Goal: Task Accomplishment & Management: Manage account settings

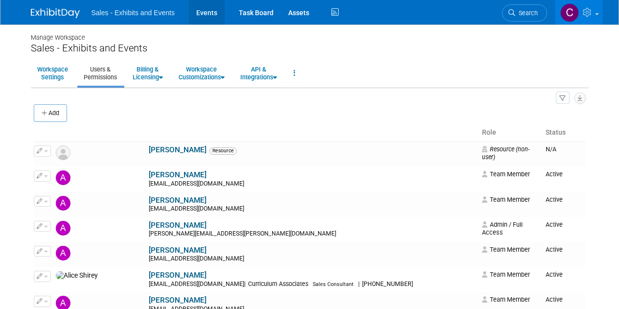
drag, startPoint x: 0, startPoint y: 0, endPoint x: 203, endPoint y: 14, distance: 203.5
click at [203, 14] on link "Events" at bounding box center [207, 12] width 36 height 24
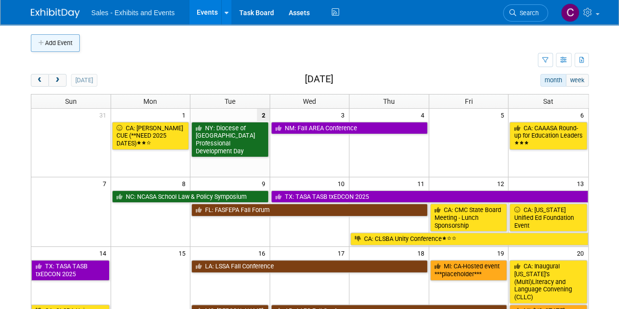
click at [55, 41] on button "Add Event" at bounding box center [55, 43] width 49 height 18
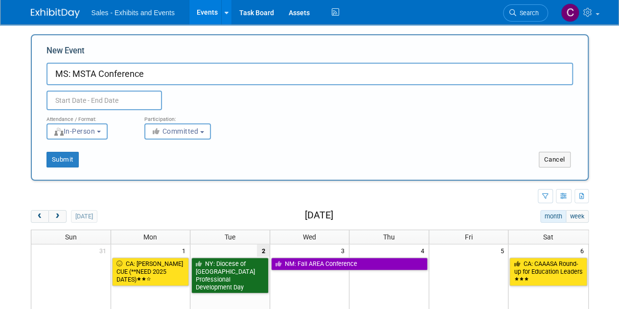
type input "MS: MSTA Conference"
click at [92, 96] on input "text" at bounding box center [103, 101] width 115 height 20
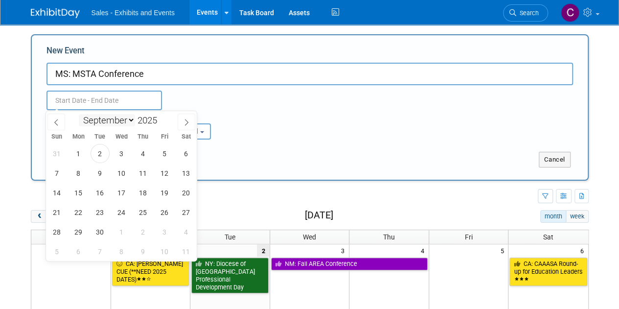
click at [114, 115] on select "January February March April May June July August September October November De…" at bounding box center [107, 120] width 56 height 12
select select "9"
click at [79, 114] on select "January February March April May June July August September October November De…" at bounding box center [107, 120] width 56 height 12
click at [64, 211] on span "19" at bounding box center [56, 212] width 19 height 19
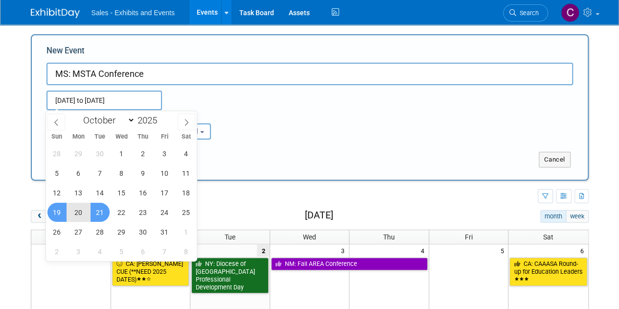
click at [97, 212] on span "21" at bounding box center [100, 212] width 19 height 19
type input "Oct 19, 2025 to Oct 21, 2025"
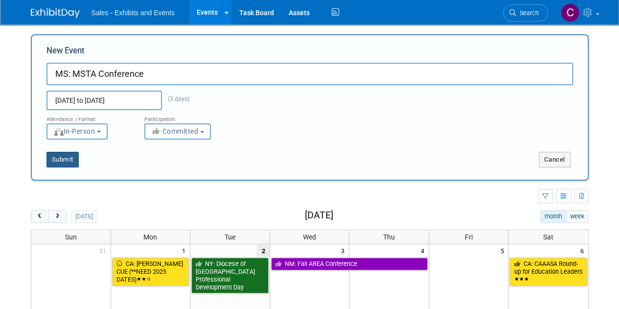
click at [63, 165] on button "Submit" at bounding box center [62, 160] width 32 height 16
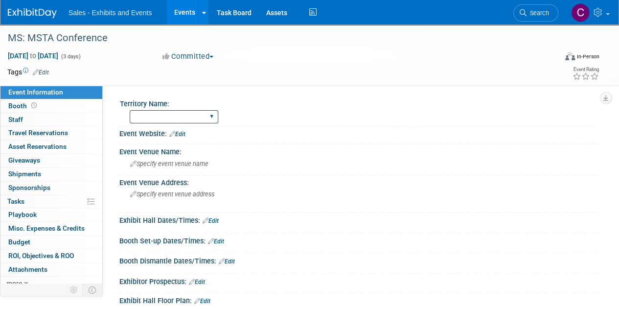
click at [158, 122] on select "Atlantic Southeast Central Southwest Pacific Mountain National Strategic Partne…" at bounding box center [174, 116] width 89 height 13
select select "Southeast"
click at [130, 110] on select "Atlantic Southeast Central Southwest Pacific Mountain National Strategic Partne…" at bounding box center [174, 116] width 89 height 13
click at [49, 73] on link "Edit" at bounding box center [41, 72] width 16 height 7
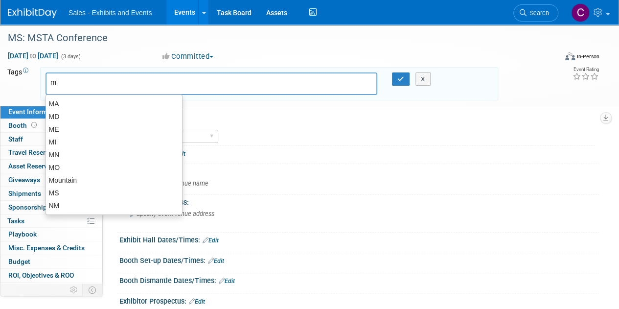
type input "ms"
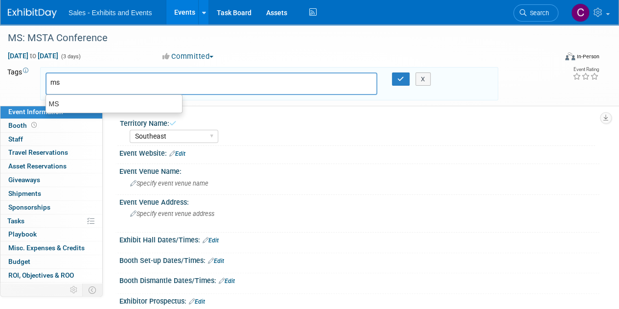
click at [54, 97] on div "MS" at bounding box center [114, 103] width 136 height 13
type input "MS"
type input "s"
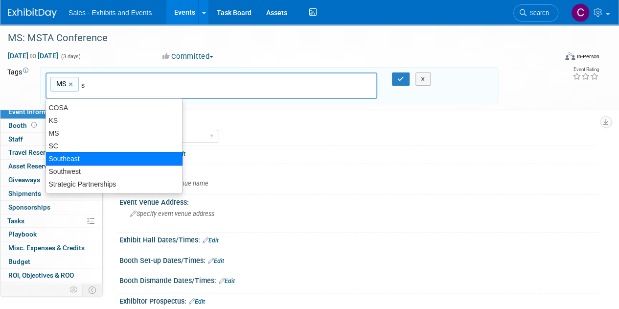
click at [62, 162] on div "Southeast" at bounding box center [113, 159] width 137 height 14
type input "MS, Southeast"
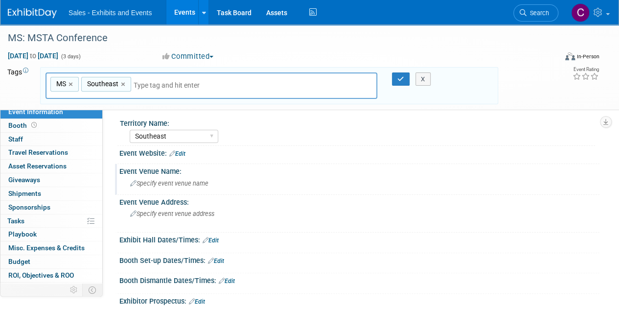
click at [186, 176] on div "Specify event venue name" at bounding box center [359, 183] width 465 height 15
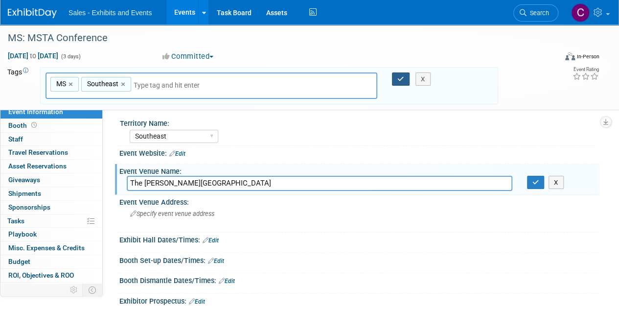
type input "The Riley Center"
drag, startPoint x: 397, startPoint y: 76, endPoint x: 411, endPoint y: 88, distance: 18.7
click at [397, 76] on icon "button" at bounding box center [400, 79] width 7 height 6
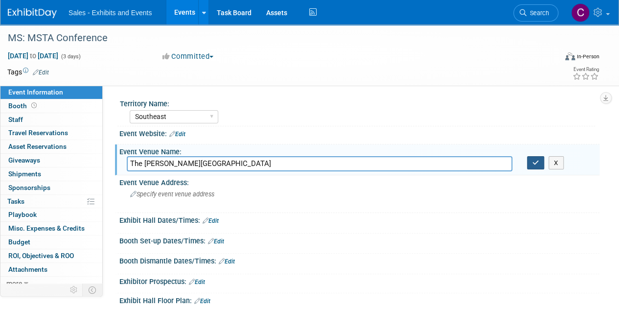
click at [535, 163] on icon "button" at bounding box center [535, 162] width 7 height 6
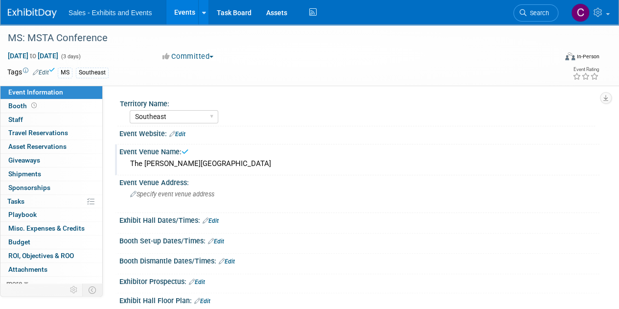
click at [179, 133] on link "Edit" at bounding box center [177, 134] width 16 height 7
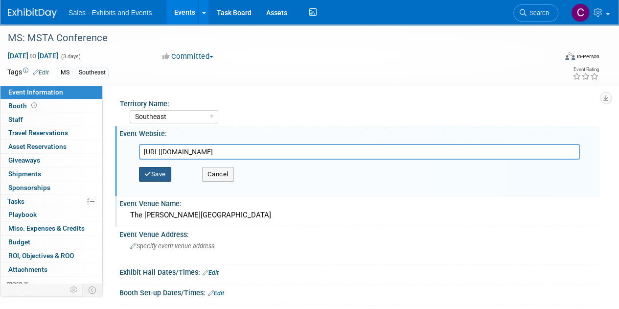
type input "https://www.msscienceteachers.org/"
click at [156, 173] on button "Save" at bounding box center [155, 174] width 32 height 15
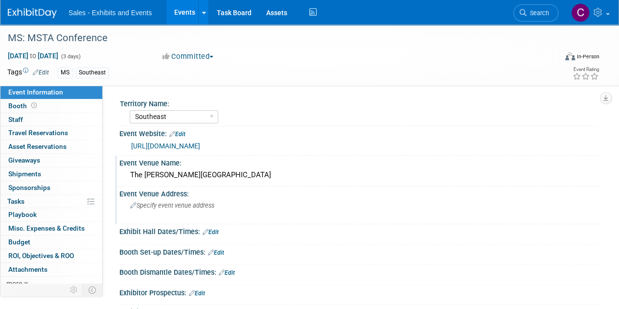
click at [168, 200] on div "Specify event venue address" at bounding box center [219, 209] width 185 height 23
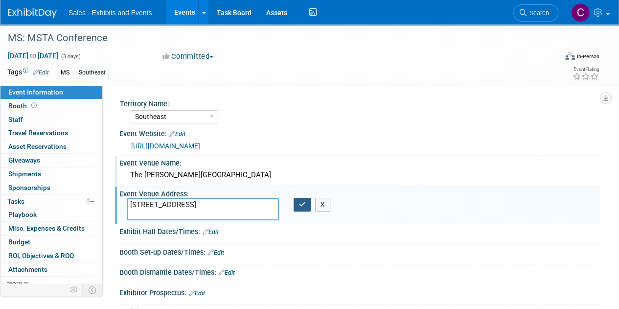
type textarea "2200 5th St, Meridian, MS 39301"
click at [301, 209] on button "button" at bounding box center [303, 205] width 18 height 14
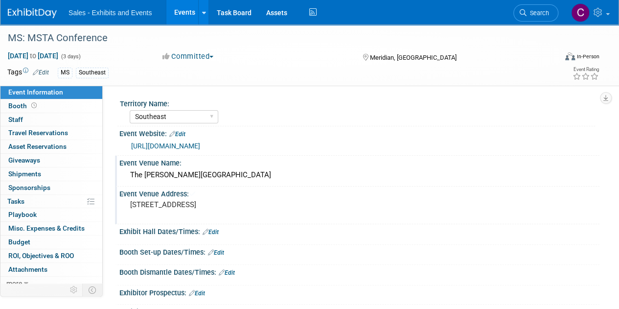
click at [298, 205] on pre "2200 5th St, Meridian, MS 39301" at bounding box center [219, 204] width 179 height 9
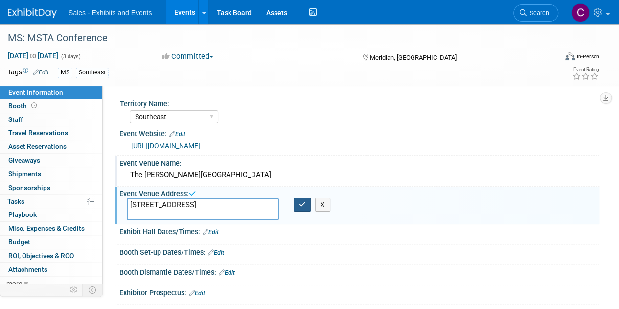
click at [295, 207] on button "button" at bounding box center [303, 205] width 18 height 14
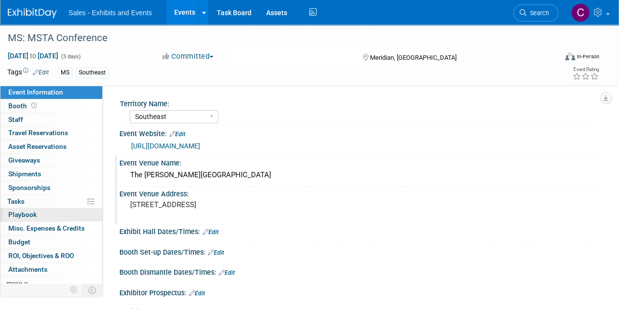
click at [18, 212] on span "Playbook 0" at bounding box center [22, 214] width 28 height 8
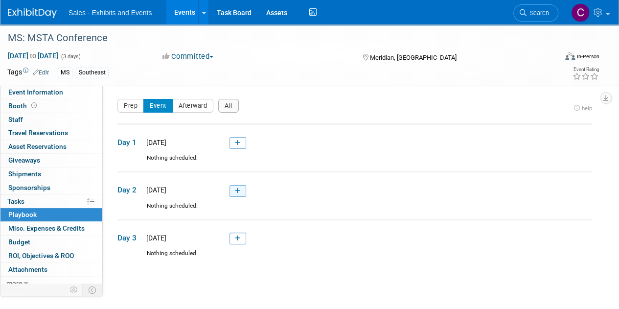
click at [232, 188] on link at bounding box center [237, 191] width 17 height 12
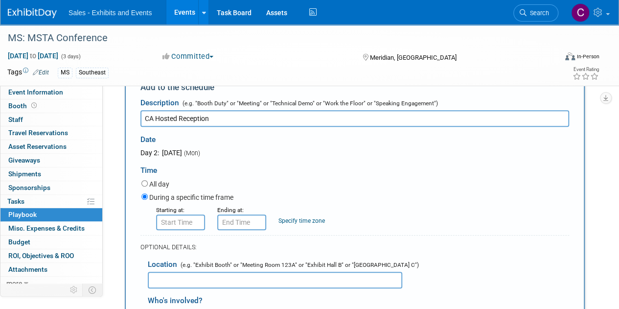
scroll to position [133, 0]
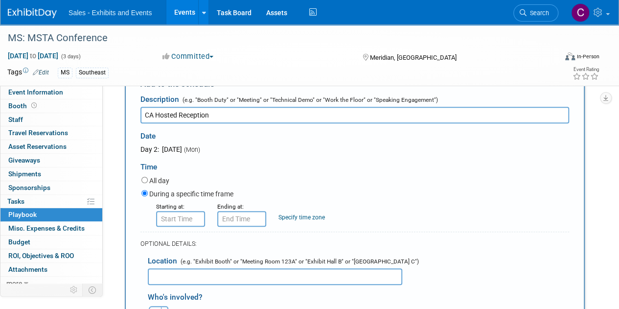
type input "CA Hosted Reception"
click at [187, 278] on input "text" at bounding box center [275, 276] width 254 height 17
click at [145, 178] on input "All day" at bounding box center [144, 180] width 6 height 6
radio input "true"
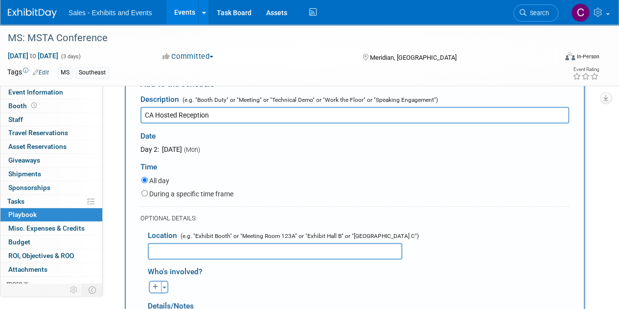
click at [175, 251] on input "text" at bounding box center [275, 251] width 254 height 17
paste input "517 23rd Ave, Meridian, MS 39301"
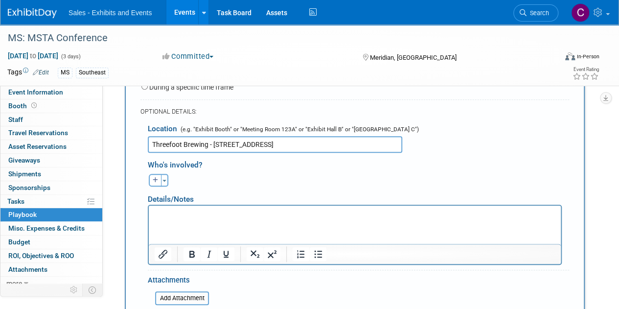
scroll to position [304, 0]
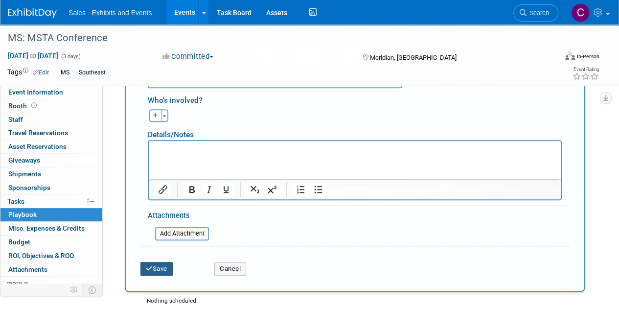
type input "Threefoot Brewing - 517 23rd Ave, Meridian, MS 39301"
click at [168, 271] on button "Save" at bounding box center [156, 269] width 32 height 14
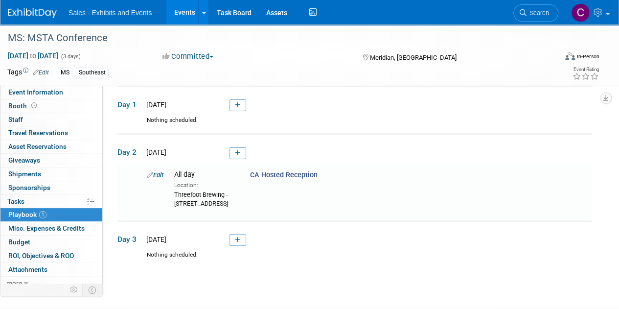
scroll to position [0, 0]
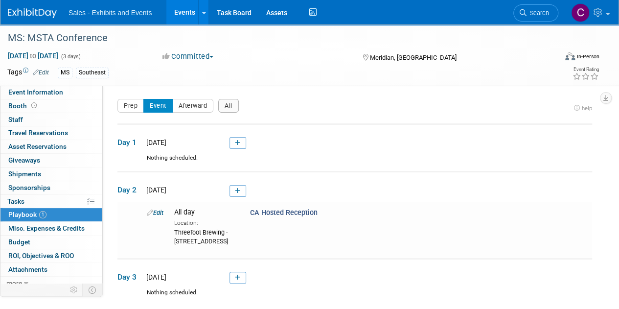
click at [159, 214] on link "Edit" at bounding box center [155, 212] width 17 height 7
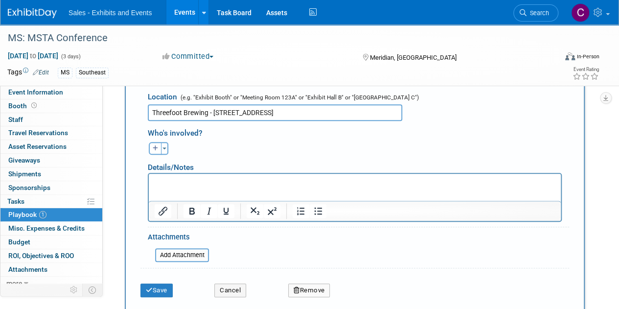
scroll to position [293, 0]
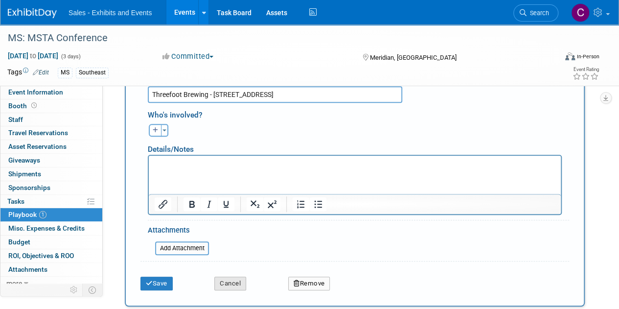
type input "CA Hosted Reception"
click at [229, 283] on button "Cancel" at bounding box center [230, 283] width 32 height 14
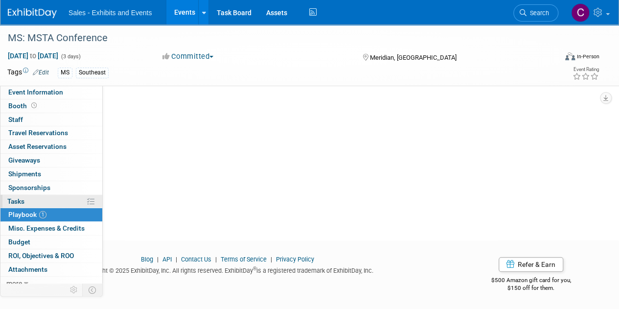
scroll to position [84, 0]
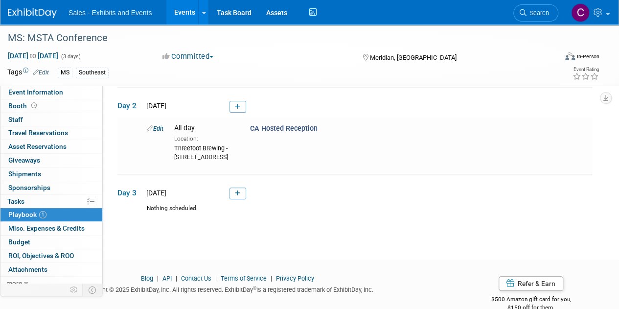
click at [181, 8] on link "Events" at bounding box center [184, 12] width 36 height 24
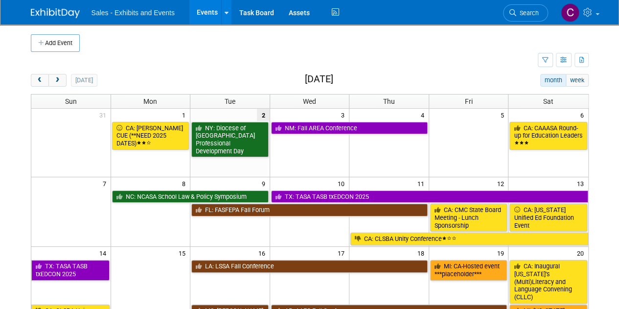
click at [57, 45] on button "Add Event" at bounding box center [55, 43] width 49 height 18
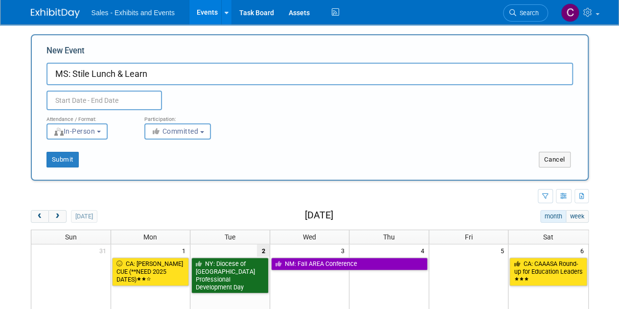
type input "MS: Stile Lunch & Learn"
click at [103, 98] on input "text" at bounding box center [103, 101] width 115 height 20
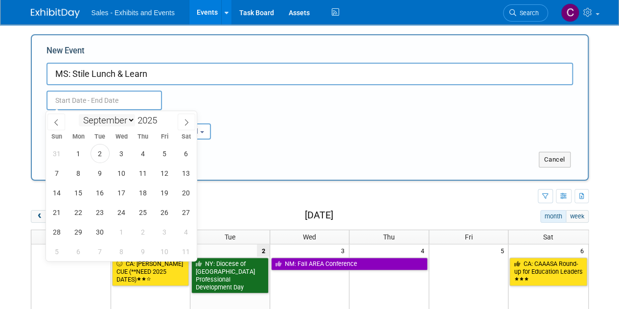
click at [129, 121] on select "January February March April May June July August September October November De…" at bounding box center [107, 120] width 56 height 12
select select "9"
click at [79, 114] on select "January February March April May June July August September October November De…" at bounding box center [107, 120] width 56 height 12
click at [124, 230] on span "29" at bounding box center [121, 231] width 19 height 19
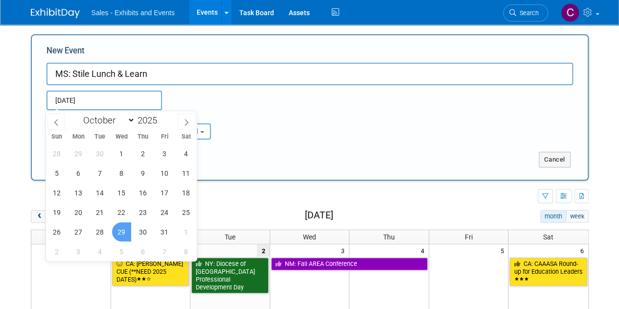
type input "Oct 29, 2025 to Oct 29, 2025"
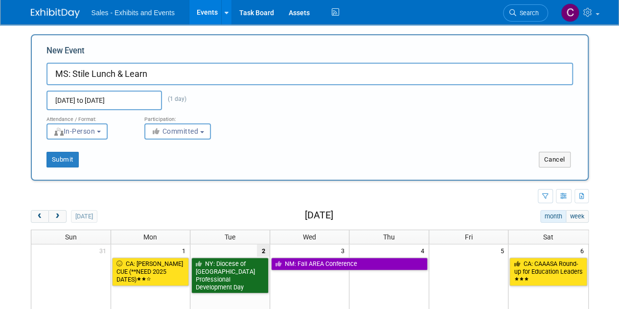
click at [168, 72] on input "MS: Stile Lunch & Learn" at bounding box center [309, 74] width 526 height 23
type input "MS: Stile Lunch & Learn - Biloxi"
click at [58, 159] on button "Submit" at bounding box center [62, 160] width 32 height 16
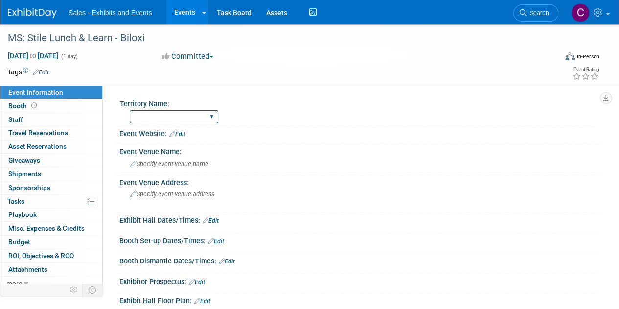
click at [204, 118] on select "Atlantic Southeast Central Southwest Pacific Mountain National Strategic Partne…" at bounding box center [174, 116] width 89 height 13
select select "Southeast"
click at [130, 110] on select "Atlantic Southeast Central Southwest Pacific Mountain National Strategic Partne…" at bounding box center [174, 116] width 89 height 13
click at [42, 74] on link "Edit" at bounding box center [41, 72] width 16 height 7
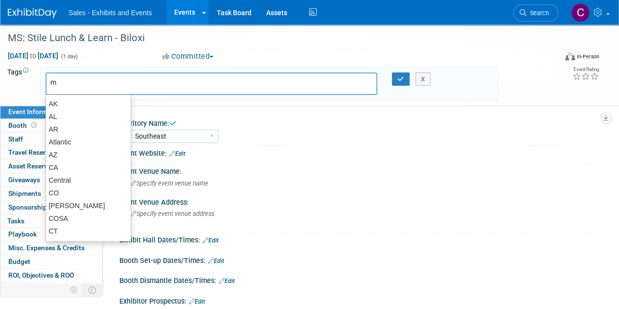
type input "ms"
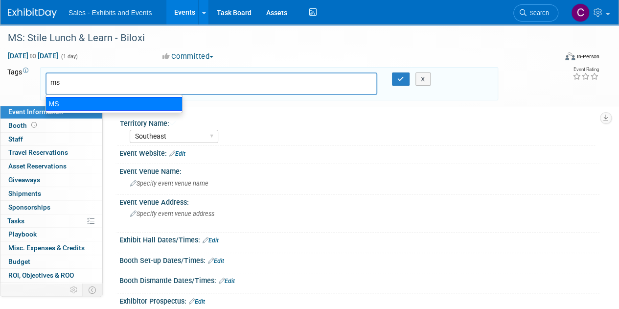
click at [55, 102] on div "MS" at bounding box center [113, 104] width 137 height 14
type input "MS"
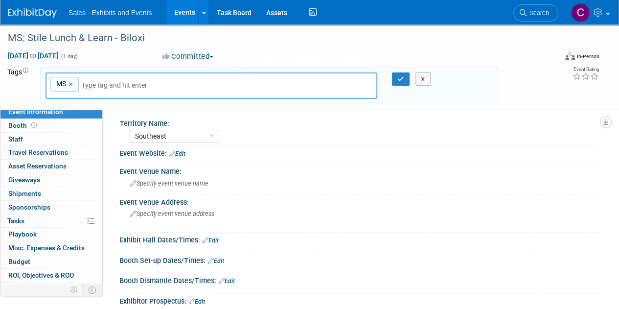
type input "s"
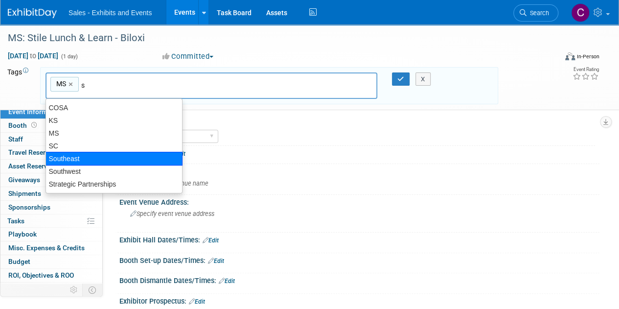
click at [72, 152] on div "Southeast" at bounding box center [113, 159] width 137 height 14
type input "MS, Southeast"
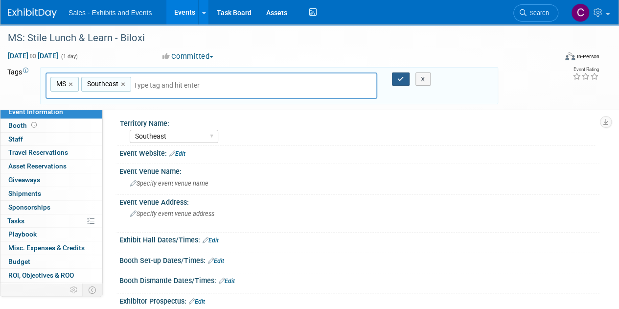
click at [397, 74] on button "button" at bounding box center [401, 79] width 18 height 14
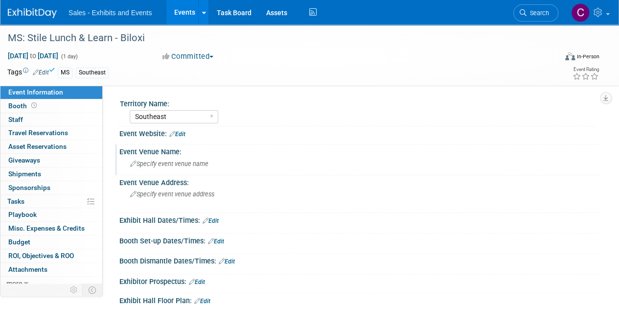
click at [167, 167] on div "Specify event venue name" at bounding box center [359, 163] width 465 height 15
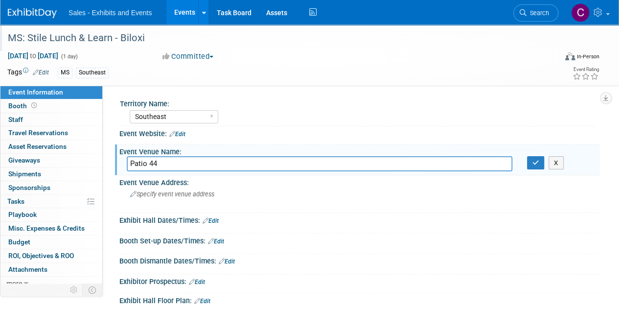
type input "Patio 44"
click at [189, 196] on span "Specify event venue address" at bounding box center [172, 193] width 84 height 7
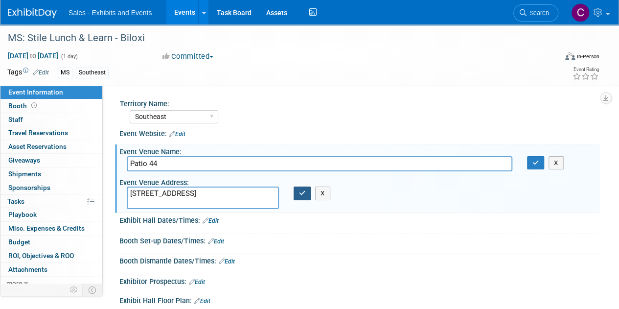
type textarea "124 Main St, Biloxi, MS 39530"
click at [294, 194] on button "button" at bounding box center [303, 193] width 18 height 14
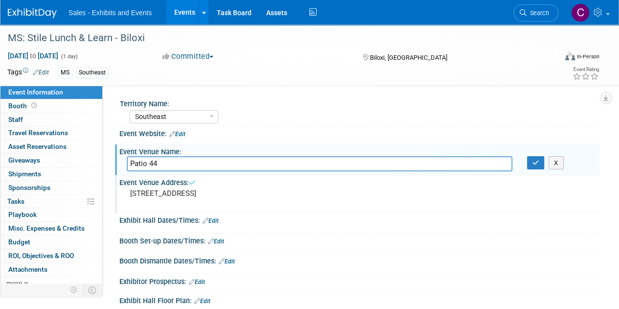
click at [189, 164] on input "Patio 44" at bounding box center [319, 163] width 385 height 15
type input "Patio 44 - The Smith Room"
click at [536, 160] on icon "button" at bounding box center [535, 162] width 7 height 6
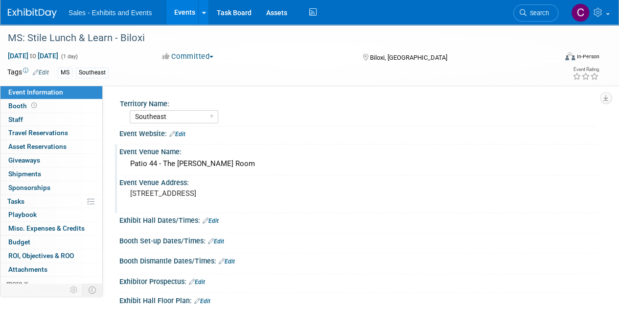
scroll to position [4, 0]
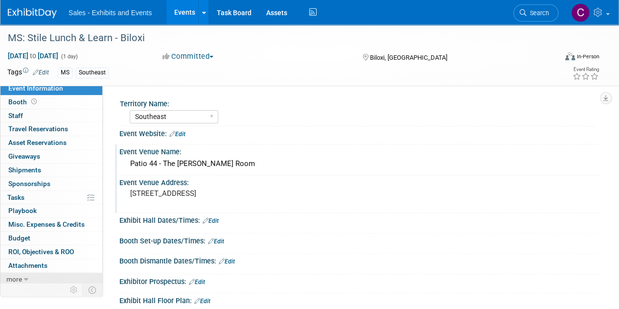
click at [35, 276] on link "more" at bounding box center [51, 278] width 102 height 13
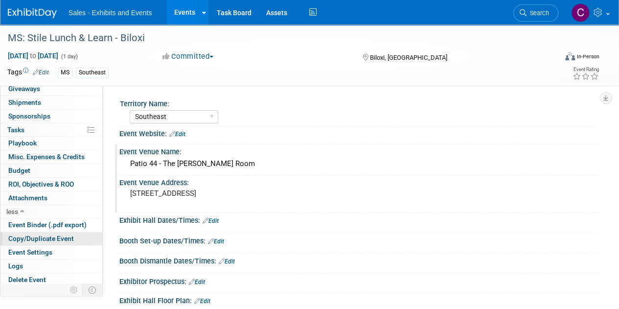
click at [37, 238] on span "Copy/Duplicate Event" at bounding box center [41, 238] width 66 height 8
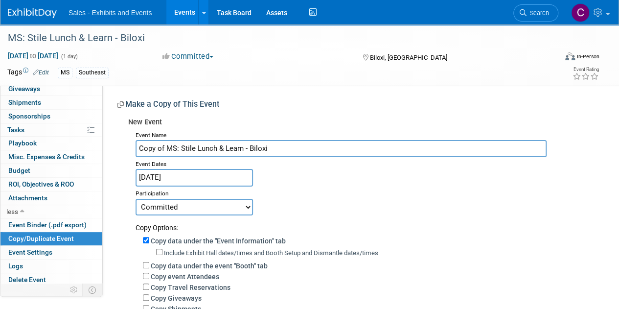
drag, startPoint x: 165, startPoint y: 146, endPoint x: 0, endPoint y: 111, distance: 169.2
click at [0, 120] on div "Event Information Event Info Booth Booth 0 Staff 0 Staff 0 Travel Reservations …" at bounding box center [309, 233] width 619 height 419
click at [231, 145] on input "MS: Stile Lunch & Learn - Biloxi" at bounding box center [341, 148] width 411 height 17
type input "MS: Stile Lunch & Learn - [PERSON_NAME]"
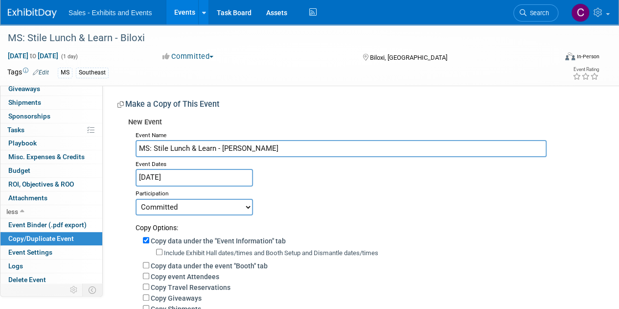
click at [185, 179] on input "Oct 29, 2025" at bounding box center [194, 177] width 117 height 17
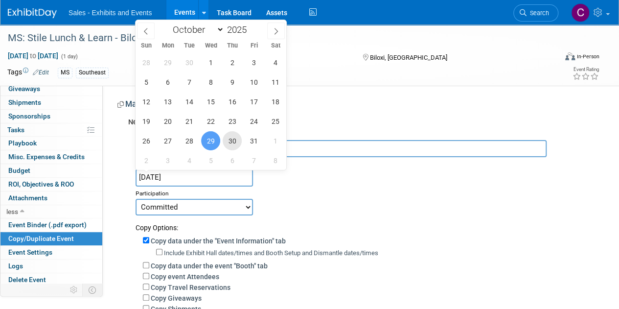
click at [233, 136] on span "30" at bounding box center [232, 140] width 19 height 19
type input "Oct 30, 2025"
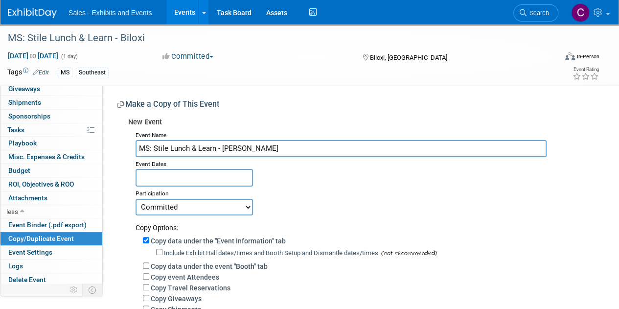
scroll to position [216, 0]
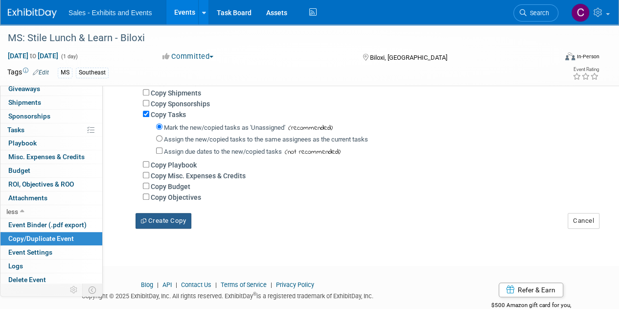
click at [167, 219] on button "Create Copy" at bounding box center [164, 221] width 56 height 16
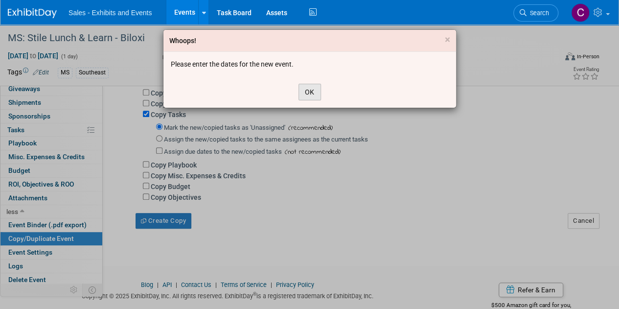
click at [307, 90] on button "OK" at bounding box center [309, 92] width 23 height 17
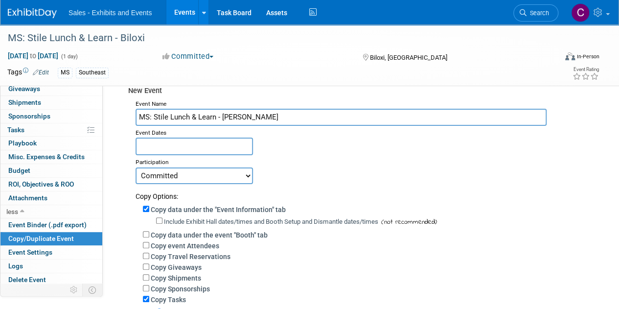
scroll to position [28, 0]
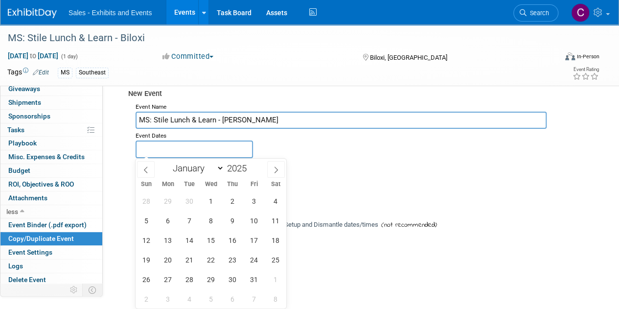
click at [157, 152] on input "text" at bounding box center [194, 148] width 117 height 17
click at [229, 281] on span "30" at bounding box center [232, 279] width 19 height 19
type input "Oct 30, 2025"
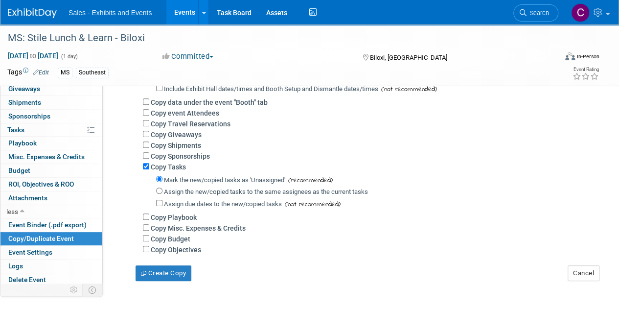
scroll to position [186, 0]
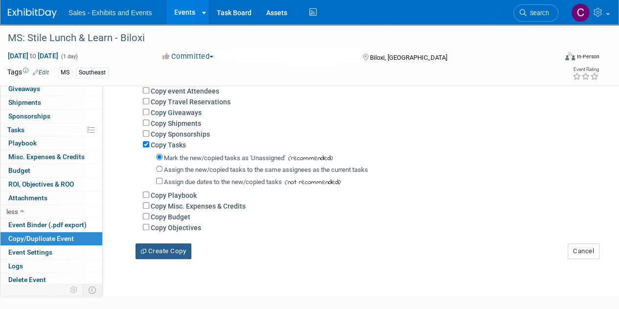
click at [171, 253] on button "Create Copy" at bounding box center [164, 251] width 56 height 16
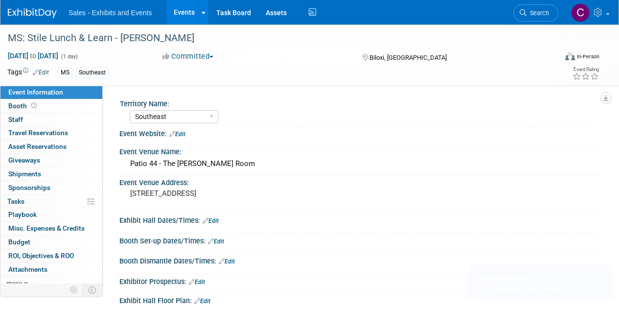
select select "Southeast"
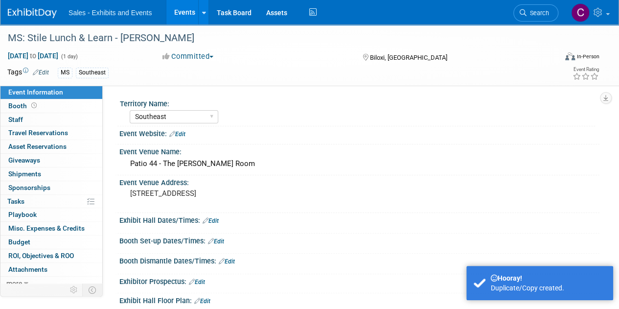
click at [180, 18] on link "Events" at bounding box center [184, 12] width 36 height 24
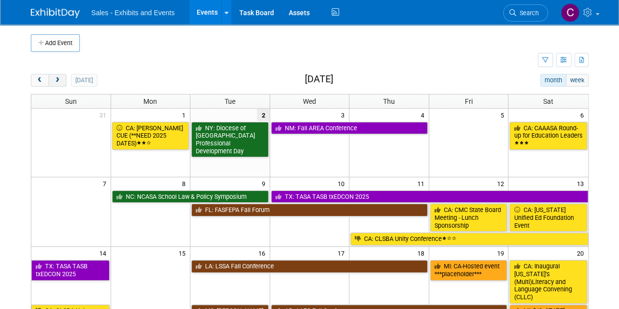
click at [61, 77] on button "next" at bounding box center [57, 80] width 18 height 13
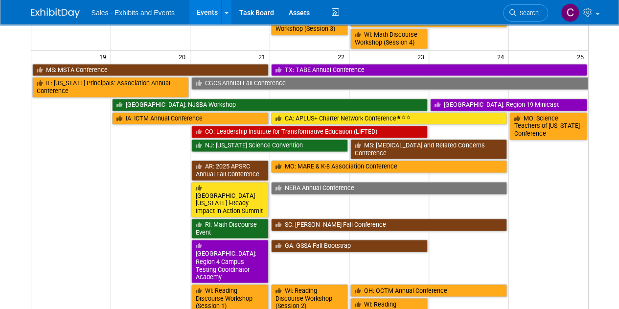
scroll to position [699, 0]
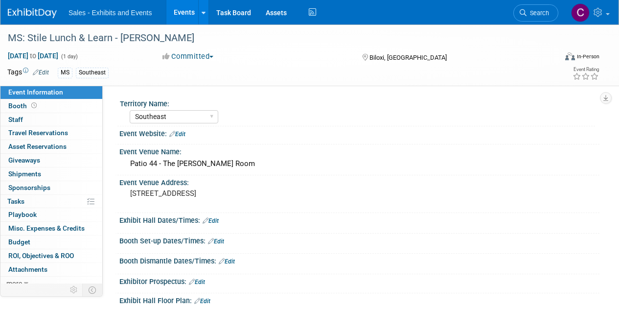
select select "Southeast"
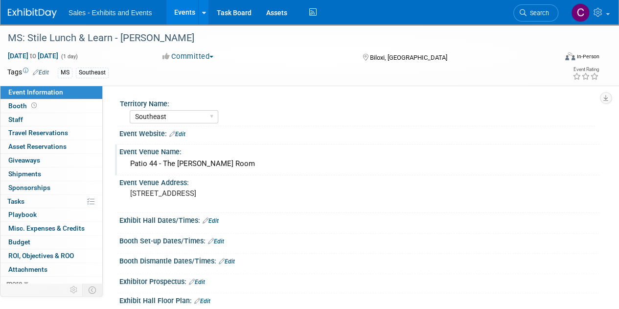
click at [153, 161] on div "Patio 44 - The [PERSON_NAME] Room" at bounding box center [359, 163] width 465 height 15
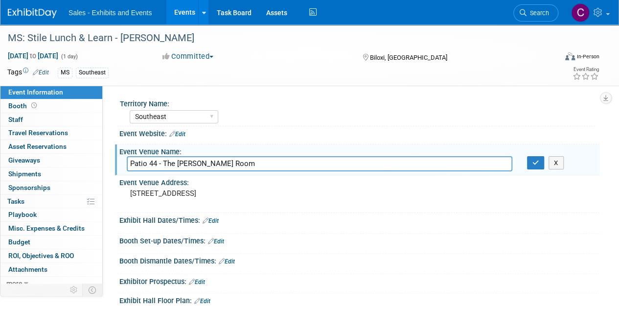
drag, startPoint x: 132, startPoint y: 162, endPoint x: 304, endPoint y: 161, distance: 172.2
click at [304, 161] on input "Patio 44 - The [PERSON_NAME] Room" at bounding box center [319, 163] width 385 height 15
type input "The [PERSON_NAME] (Room TBA)"
click at [535, 168] on button "button" at bounding box center [536, 163] width 18 height 14
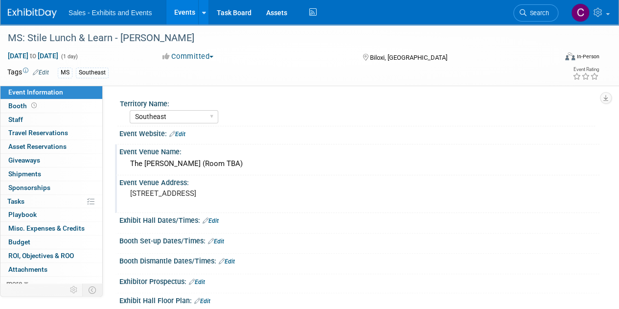
click at [230, 191] on pre "124 Main St, Biloxi, MS 39530" at bounding box center [219, 193] width 179 height 9
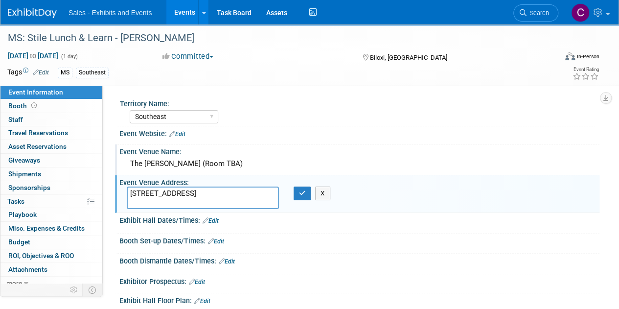
drag, startPoint x: 230, startPoint y: 191, endPoint x: 0, endPoint y: 190, distance: 229.9
click at [0, 190] on div "Event Information Event Info Booth Booth 0 Staff 0 Staff 0 Travel Reservations …" at bounding box center [309, 181] width 619 height 315
type textarea "1200 N State St #100, Jackson, MS 39202"
click at [306, 191] on button "button" at bounding box center [303, 193] width 18 height 14
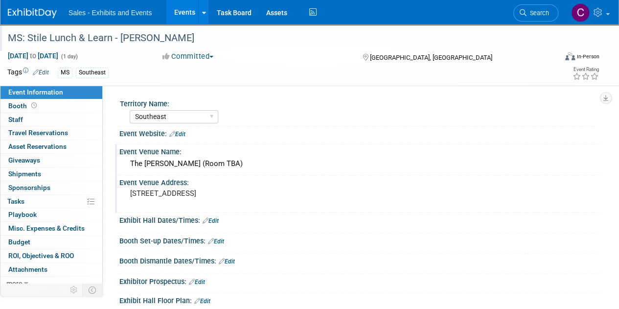
click at [18, 36] on div "MS: Stile Lunch & Learn - [PERSON_NAME]" at bounding box center [276, 38] width 544 height 18
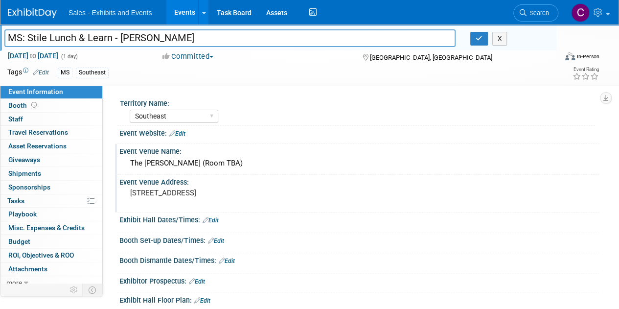
click at [133, 34] on input "MS: Stile Lunch & Learn - [PERSON_NAME]" at bounding box center [229, 37] width 451 height 17
click at [485, 36] on button "button" at bounding box center [479, 39] width 18 height 14
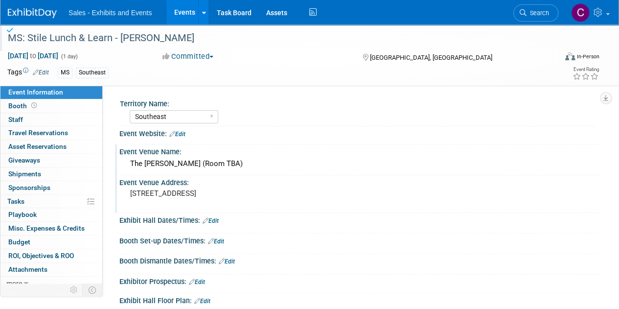
click at [184, 10] on link "Events" at bounding box center [184, 12] width 36 height 24
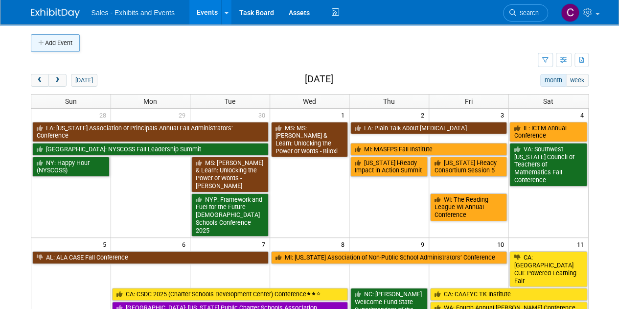
click at [74, 42] on button "Add Event" at bounding box center [55, 43] width 49 height 18
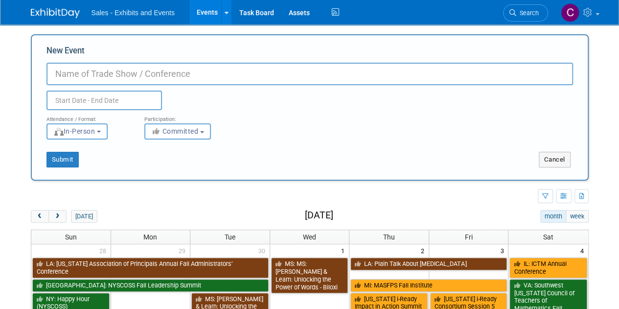
paste input "MS: Stile Lunch & Learn - [PERSON_NAME]"
click at [176, 73] on input "MS: Stile Lunch & Learn - [PERSON_NAME]" at bounding box center [309, 74] width 526 height 23
type input "MS: Stile Lunch & Learn - N MS"
click at [104, 95] on input "text" at bounding box center [103, 101] width 115 height 20
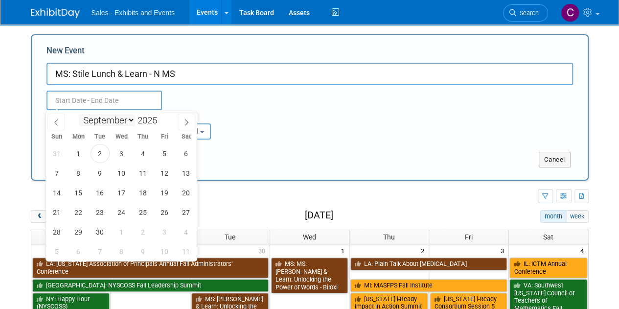
click at [125, 123] on select "January February March April May June July August September October November De…" at bounding box center [107, 120] width 56 height 12
select select "10"
click at [79, 114] on select "January February March April May June July August September October November De…" at bounding box center [107, 120] width 56 height 12
click at [103, 178] on span "4" at bounding box center [100, 172] width 19 height 19
type input "[DATE] to [DATE]"
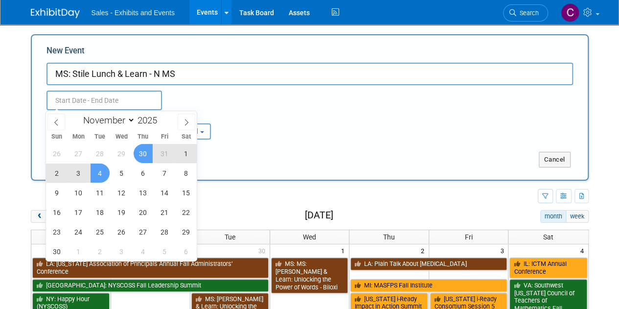
type input "[DATE] to [DATE]"
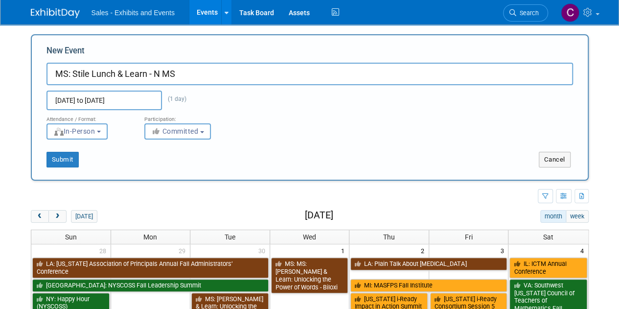
click at [325, 125] on div "Attendance / Format: <img src="[URL][DOMAIN_NAME]" style="width: 19px; margin-t…" at bounding box center [309, 124] width 541 height 29
click at [67, 163] on button "Submit" at bounding box center [62, 160] width 32 height 16
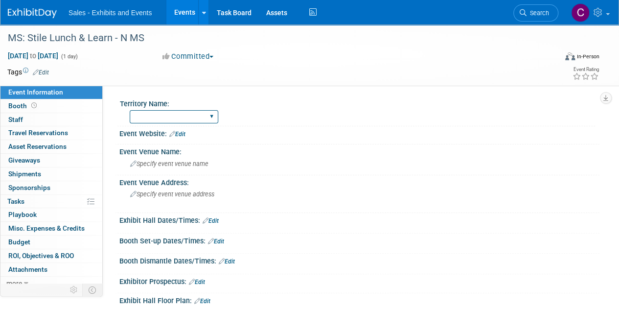
click at [163, 119] on select "Atlantic Southeast Central Southwest Pacific Mountain National Strategic Partne…" at bounding box center [174, 116] width 89 height 13
select select "Southeast"
click at [130, 110] on select "Atlantic Southeast Central Southwest Pacific Mountain National Strategic Partne…" at bounding box center [174, 116] width 89 height 13
click at [49, 70] on link "Edit" at bounding box center [41, 72] width 16 height 7
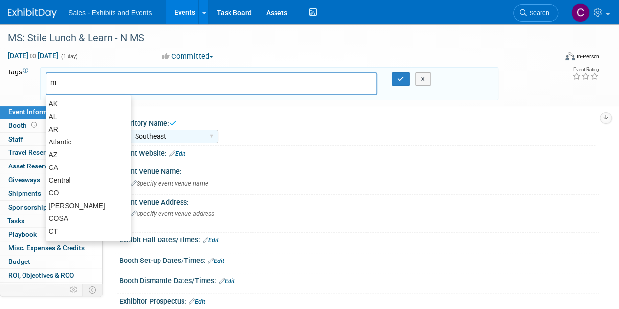
type input "ms"
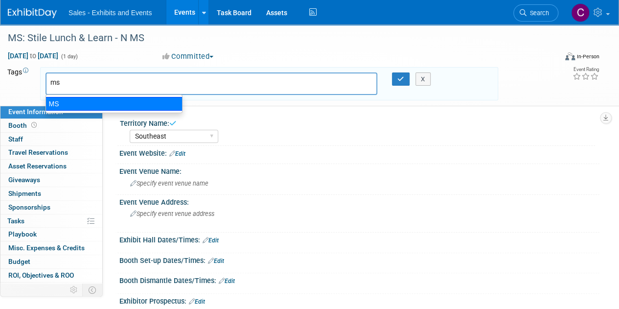
click at [61, 101] on div "MS" at bounding box center [113, 104] width 137 height 14
type input "MS"
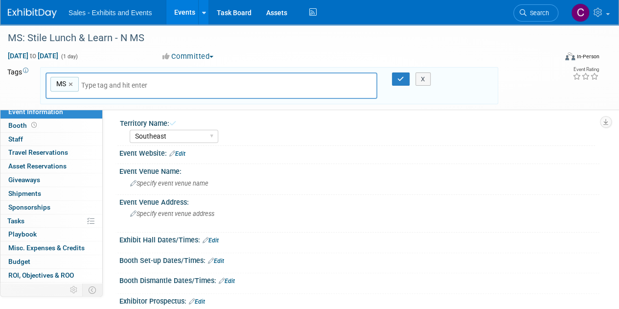
type input "s"
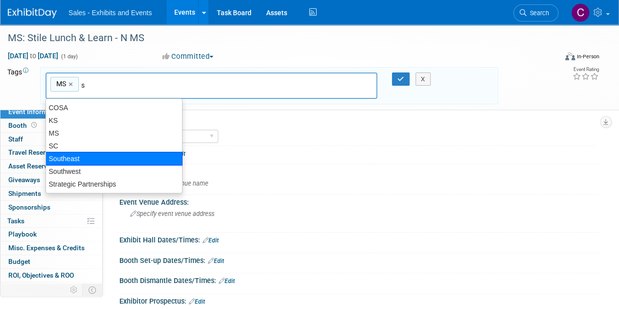
click at [72, 158] on div "Southeast" at bounding box center [113, 159] width 137 height 14
type input "MS, Southeast"
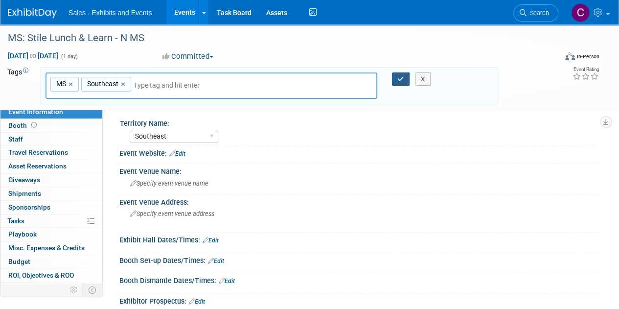
click at [397, 82] on button "button" at bounding box center [401, 79] width 18 height 14
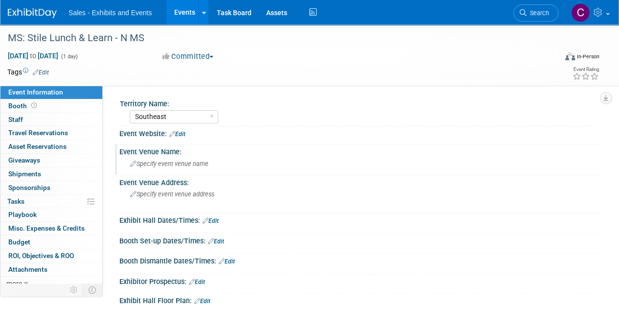
click at [187, 163] on span "Specify event venue name" at bounding box center [169, 163] width 78 height 7
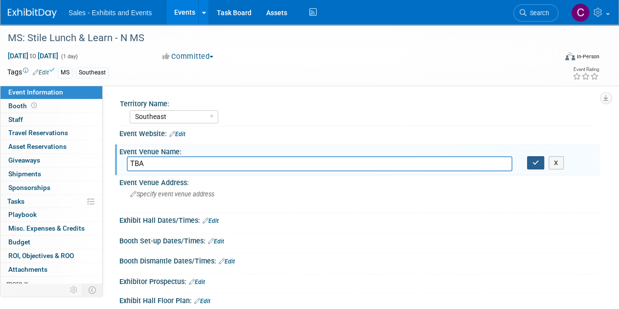
type input "TBA"
click at [533, 162] on icon "button" at bounding box center [535, 162] width 7 height 6
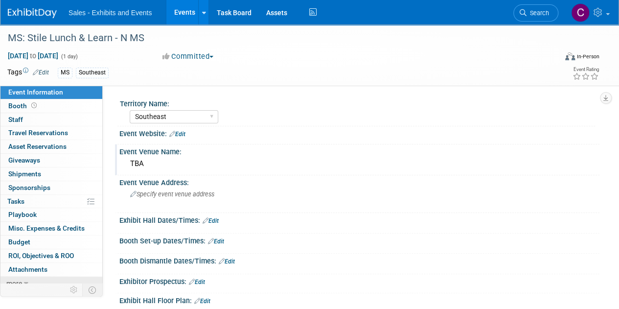
click at [31, 279] on link "more" at bounding box center [51, 282] width 102 height 13
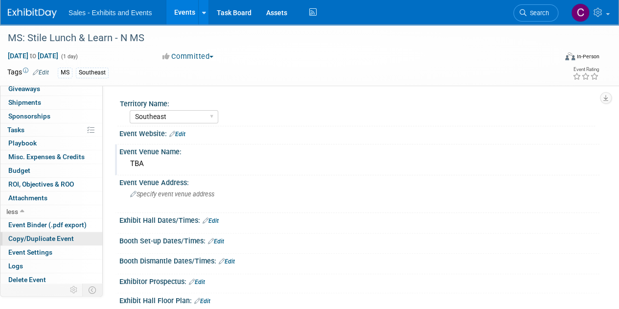
click at [36, 234] on span "Copy/Duplicate Event" at bounding box center [41, 238] width 66 height 8
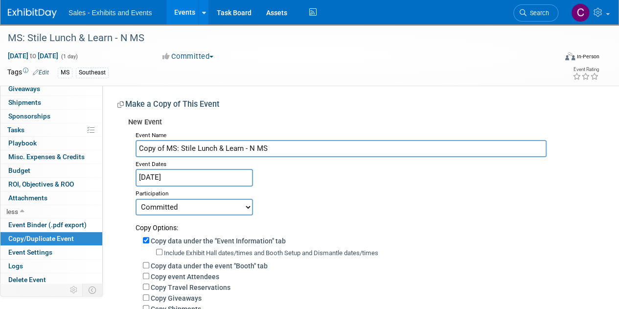
drag, startPoint x: 165, startPoint y: 148, endPoint x: 0, endPoint y: 76, distance: 180.3
click at [54, 136] on div "Event Information Event Info Booth Booth 0 Staff 0 Staff 0 Travel Reservations …" at bounding box center [309, 233] width 619 height 419
click at [252, 142] on input "MS: Stile Lunch & Learn - N MS" at bounding box center [341, 148] width 411 height 17
type input "MS: Stile Lunch & Learn - N MS"
click at [204, 178] on input "Nov 4, 2025" at bounding box center [194, 177] width 117 height 17
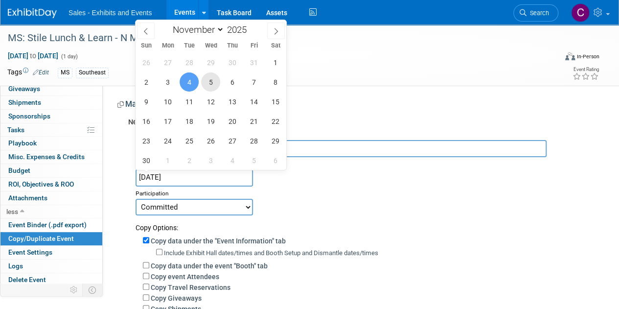
click at [210, 85] on span "5" at bounding box center [210, 81] width 19 height 19
type input "[DATE]"
click at [210, 85] on span "5" at bounding box center [210, 81] width 19 height 19
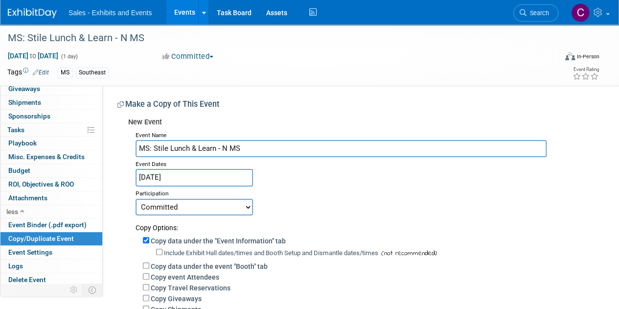
scroll to position [242, 0]
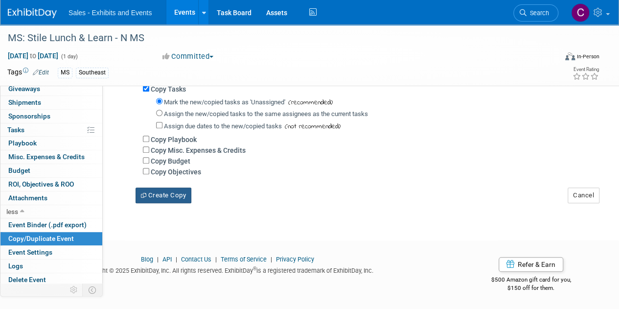
click at [153, 193] on button "Create Copy" at bounding box center [164, 195] width 56 height 16
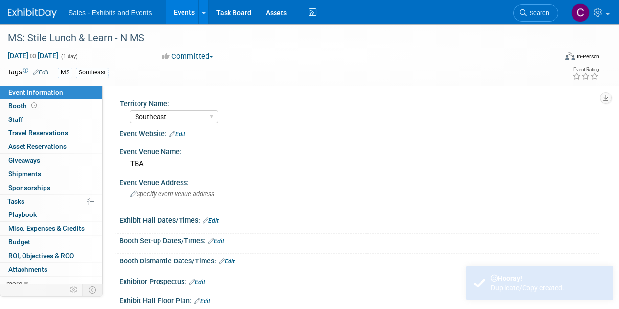
select select "Southeast"
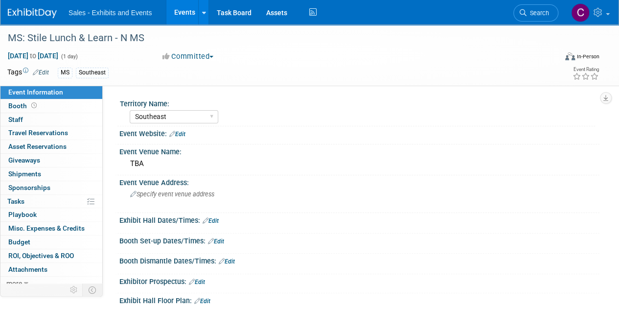
click at [185, 12] on link "Events" at bounding box center [184, 12] width 36 height 24
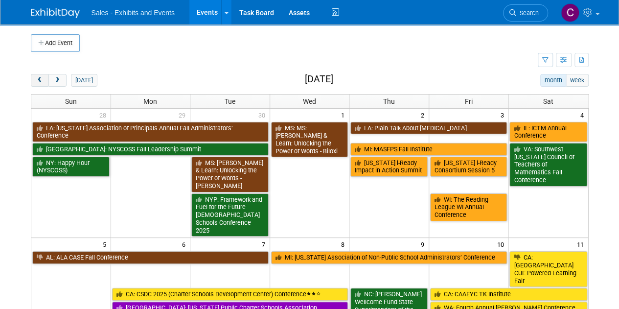
click at [36, 82] on span "prev" at bounding box center [39, 80] width 7 height 6
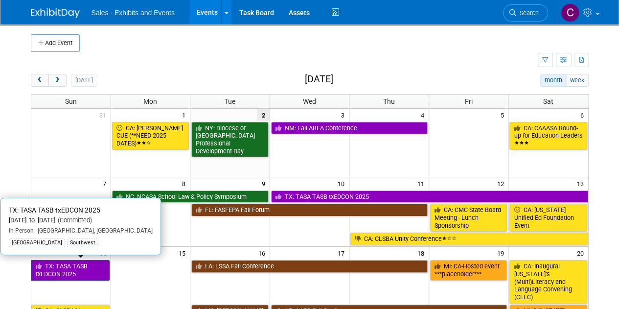
click at [74, 267] on link "TX: TASA TASB txEDCON 2025" at bounding box center [70, 270] width 78 height 20
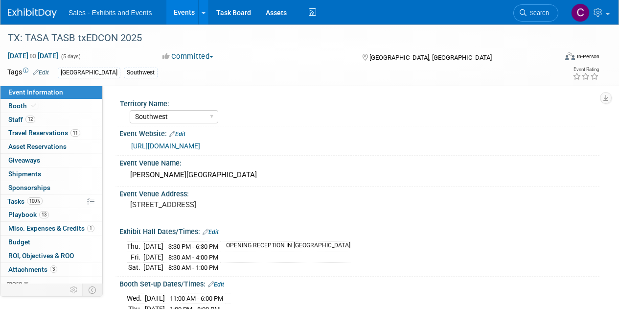
select select "Southwest"
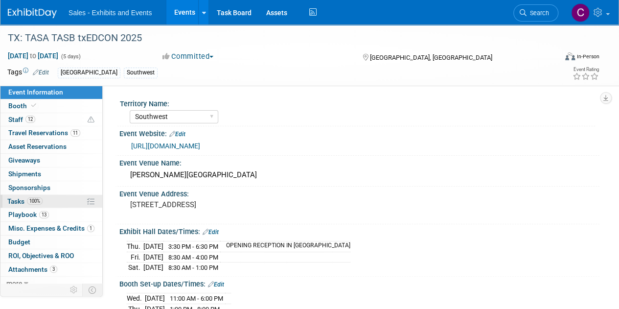
click at [14, 202] on span "Tasks 100%" at bounding box center [24, 201] width 35 height 8
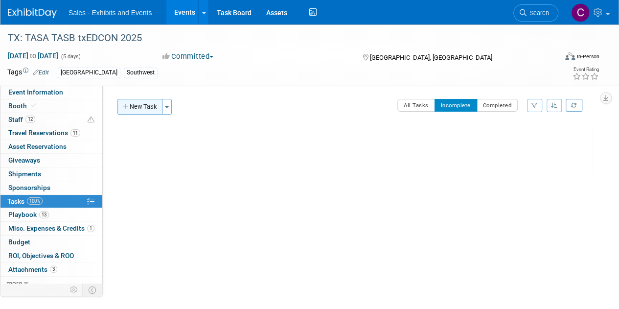
click at [147, 106] on button "New Task" at bounding box center [139, 107] width 45 height 16
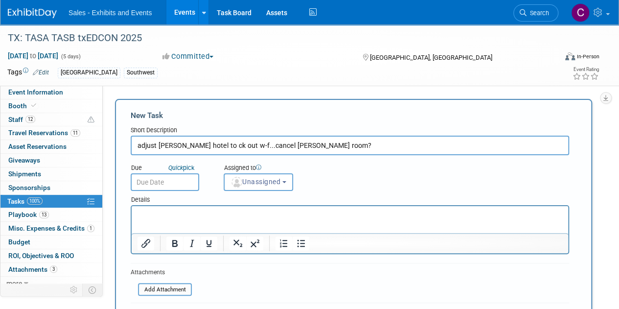
type input "adjust Paul Cruz hotel to ck out w-f...cancel claudia room?"
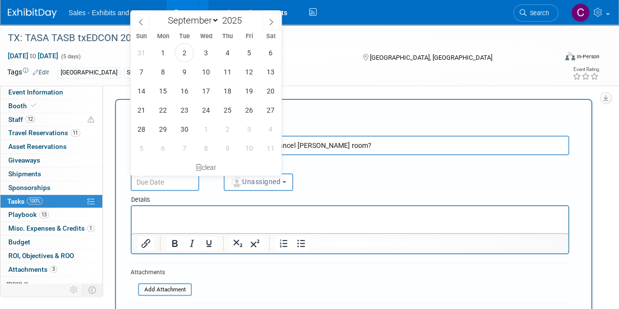
click at [181, 187] on input "text" at bounding box center [165, 182] width 68 height 18
click at [226, 52] on span "4" at bounding box center [227, 52] width 19 height 19
type input "Sep 4, 2025"
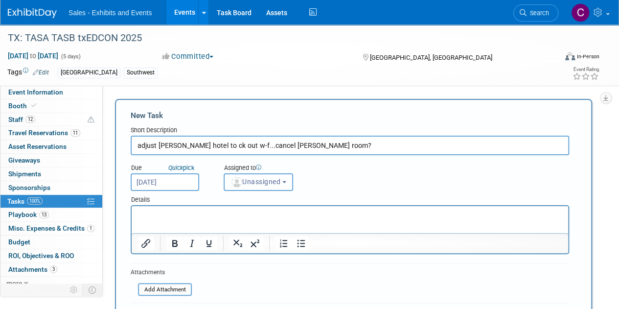
click at [279, 179] on span "Unassigned" at bounding box center [255, 182] width 50 height 8
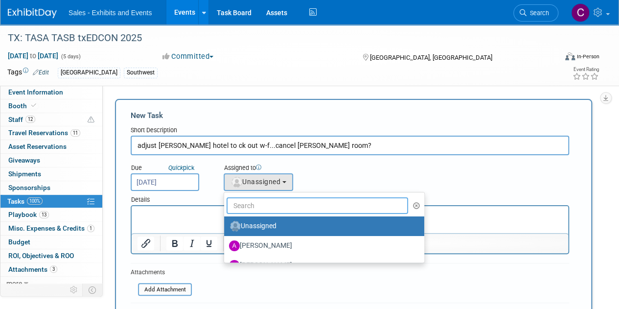
click at [270, 207] on input "text" at bounding box center [316, 205] width 181 height 17
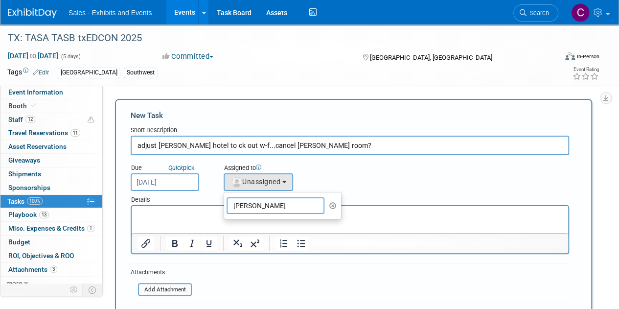
drag, startPoint x: 270, startPoint y: 202, endPoint x: 0, endPoint y: 152, distance: 274.6
click at [111, 183] on div "New Task Toggle Dropdown Create a new task for this event Copy tasks from anoth…" at bounding box center [351, 240] width 482 height 282
type input "chrisitne"
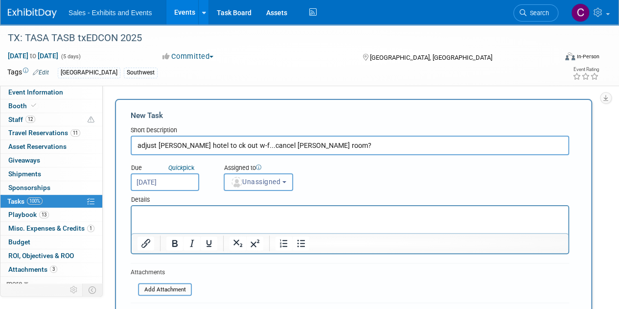
click at [290, 188] on button "Unassigned" at bounding box center [258, 182] width 69 height 18
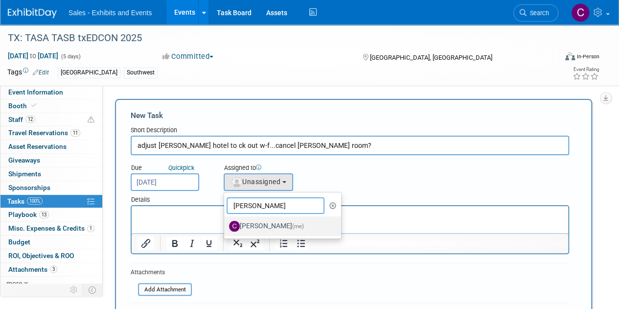
type input "christine"
click at [273, 226] on label "Christine Lurz (me)" at bounding box center [280, 226] width 102 height 16
click at [226, 226] on input "Christine Lurz (me)" at bounding box center [222, 225] width 6 height 6
select select "a9e3834d-668b-4315-a5d4-069993be606a"
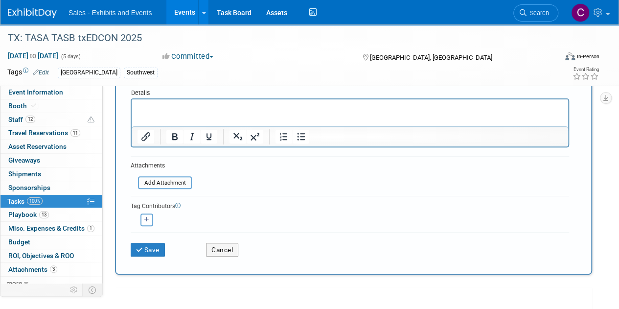
scroll to position [139, 0]
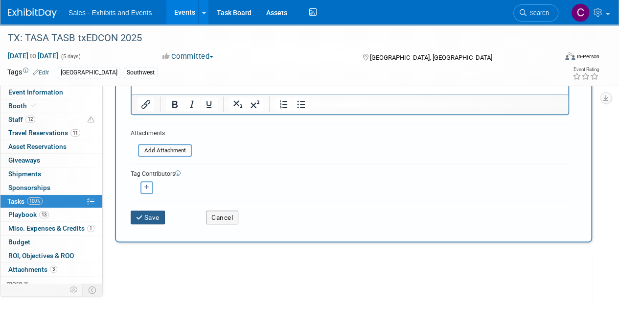
click at [155, 220] on button "Save" at bounding box center [148, 217] width 34 height 14
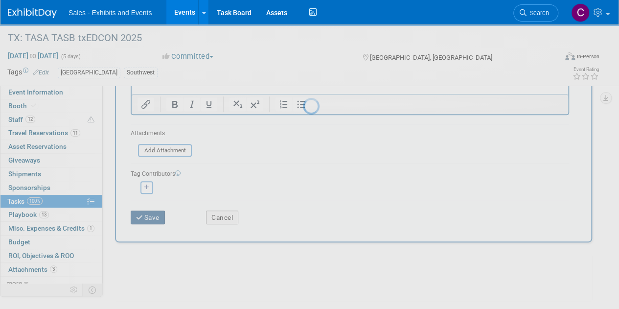
scroll to position [0, 0]
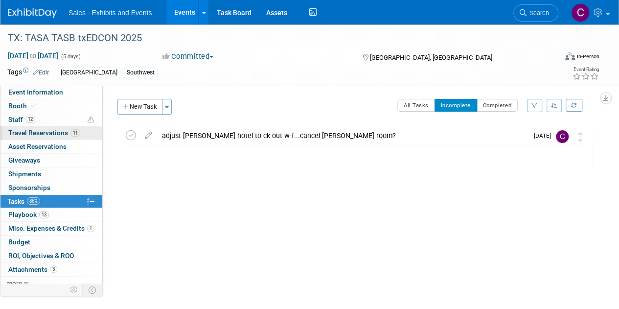
click at [32, 133] on span "Travel Reservations 11" at bounding box center [44, 133] width 72 height 8
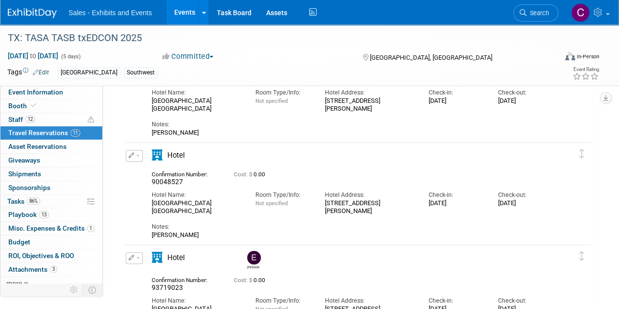
scroll to position [221, 0]
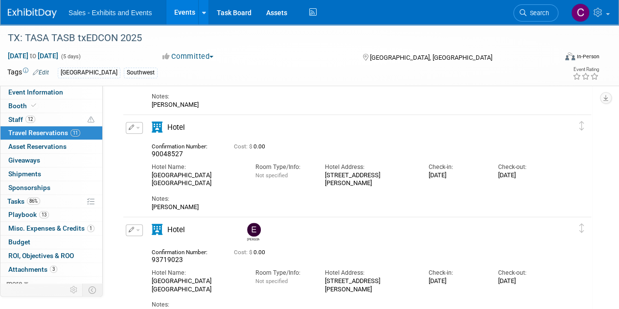
click at [139, 125] on button "button" at bounding box center [134, 128] width 17 height 12
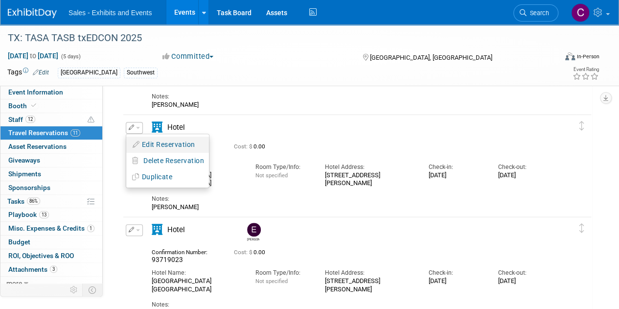
click at [154, 141] on button "Edit Reservation" at bounding box center [167, 144] width 83 height 14
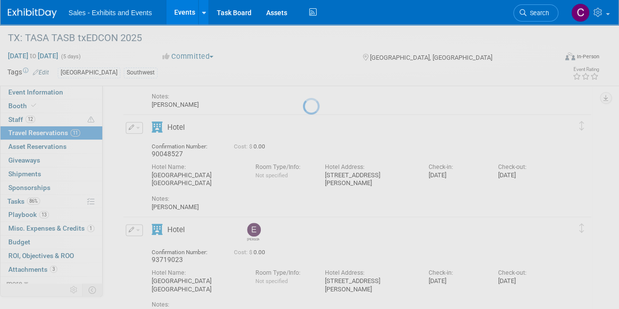
select select "8"
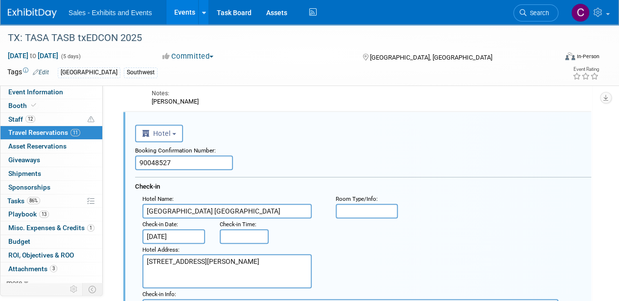
scroll to position [376, 0]
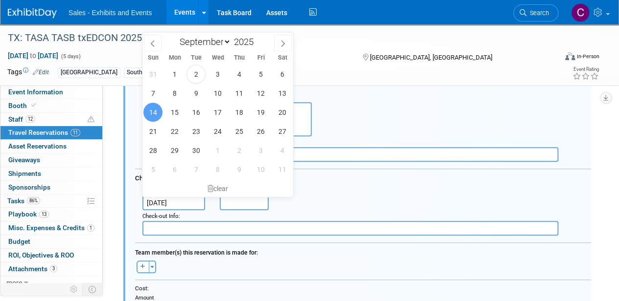
click at [166, 203] on input "Sep 14, 2025" at bounding box center [173, 203] width 63 height 15
click at [267, 94] on span "12" at bounding box center [260, 93] width 19 height 19
type input "Sep 12, 2025"
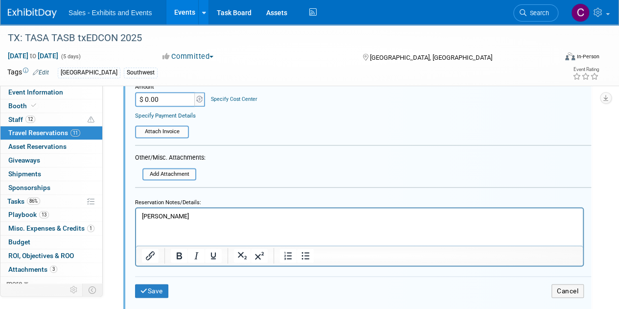
scroll to position [625, 0]
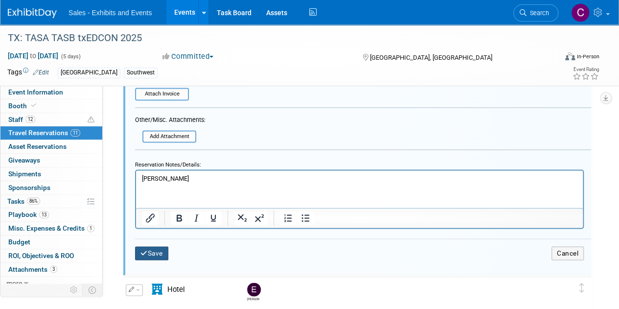
click at [158, 249] on button "Save" at bounding box center [151, 253] width 33 height 14
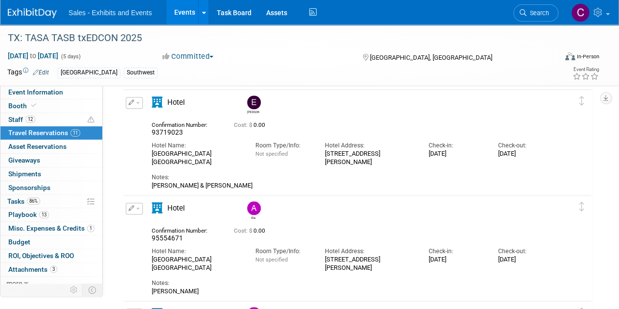
scroll to position [224, 0]
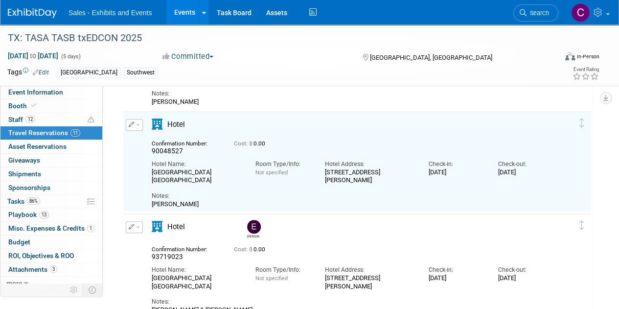
click at [166, 151] on span "90048527" at bounding box center [167, 151] width 31 height 8
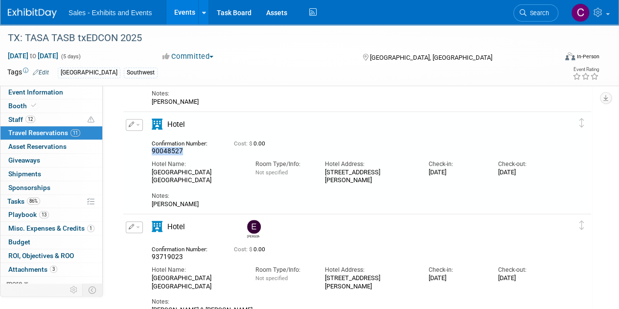
copy span "90048527"
click at [184, 12] on link "Events" at bounding box center [184, 12] width 36 height 24
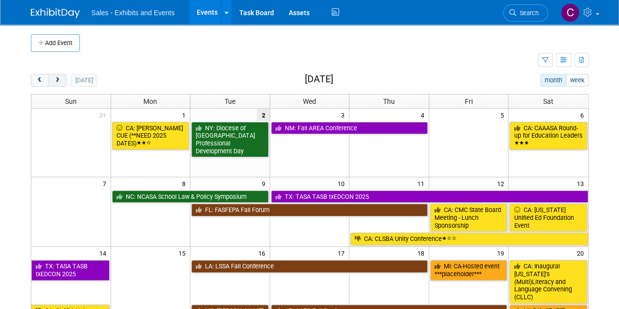
click at [59, 85] on button "next" at bounding box center [57, 80] width 18 height 13
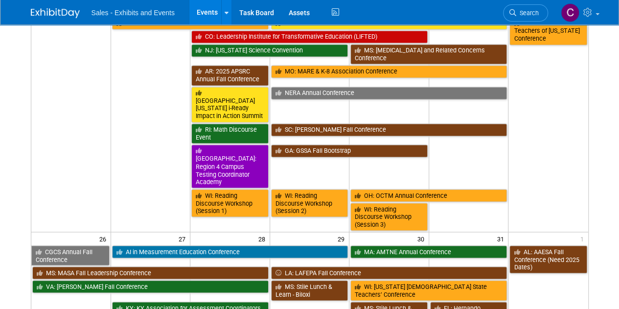
scroll to position [756, 0]
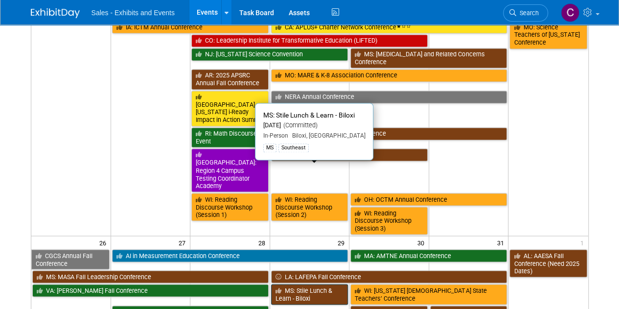
click at [296, 284] on link "MS: Stile Lunch & Learn - Biloxi" at bounding box center [309, 294] width 77 height 20
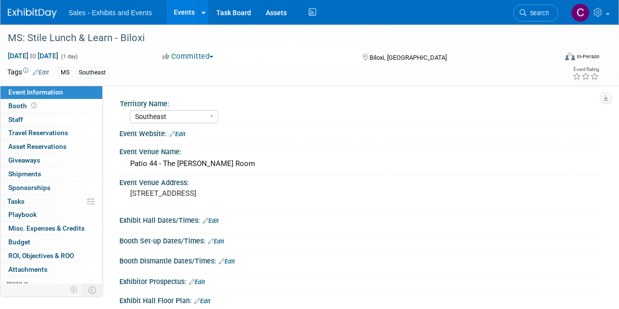
select select "Southeast"
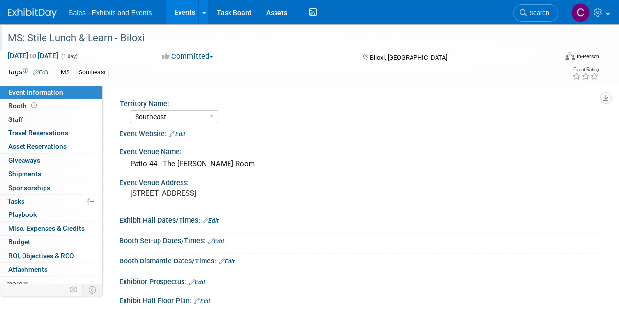
click at [122, 40] on div "MS: Stile Lunch & Learn - Biloxi" at bounding box center [276, 38] width 544 height 18
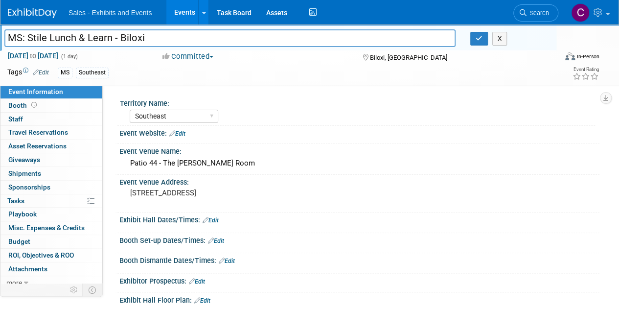
click at [126, 39] on input "MS: Stile Lunch & Learn - Biloxi" at bounding box center [229, 37] width 451 height 17
click at [178, 166] on div "Patio 44 - The Smith Room" at bounding box center [359, 163] width 465 height 15
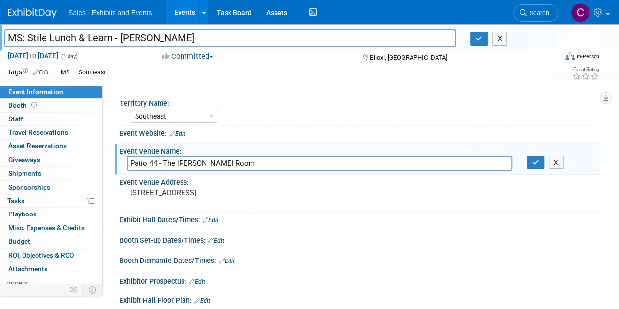
click at [134, 41] on input "MS: Stile Lunch & Learn - [PERSON_NAME]" at bounding box center [229, 37] width 451 height 17
type input "MS: Stile Lunch & Learn - Biloxi"
click at [498, 38] on button "X" at bounding box center [499, 39] width 15 height 14
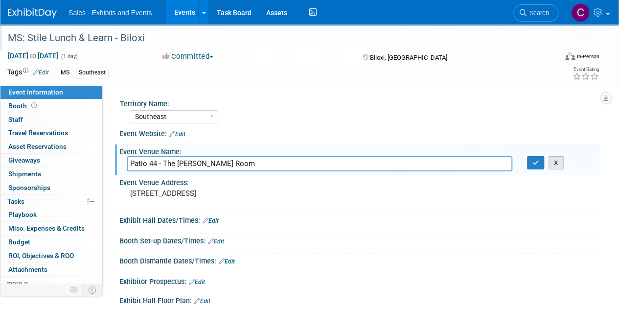
click at [552, 165] on button "X" at bounding box center [555, 163] width 15 height 14
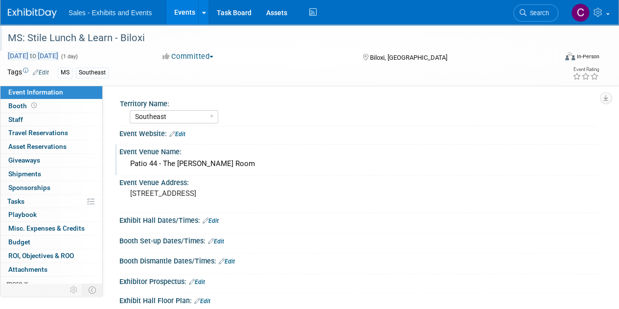
click at [59, 58] on span "Oct 29, 2025 to Oct 29, 2025" at bounding box center [32, 55] width 51 height 9
select select "9"
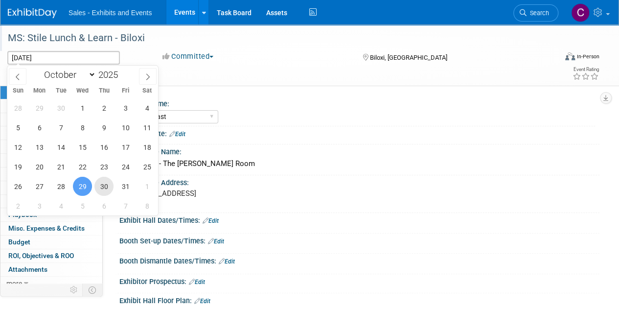
click at [100, 187] on span "30" at bounding box center [103, 186] width 19 height 19
type input "Oct 30, 2025"
click at [100, 187] on span "30" at bounding box center [103, 186] width 19 height 19
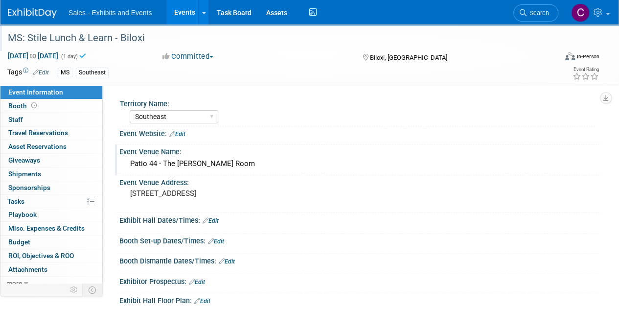
click at [184, 16] on link "Events" at bounding box center [184, 12] width 36 height 24
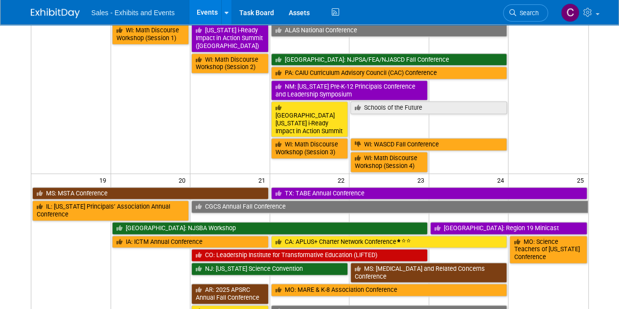
scroll to position [687, 0]
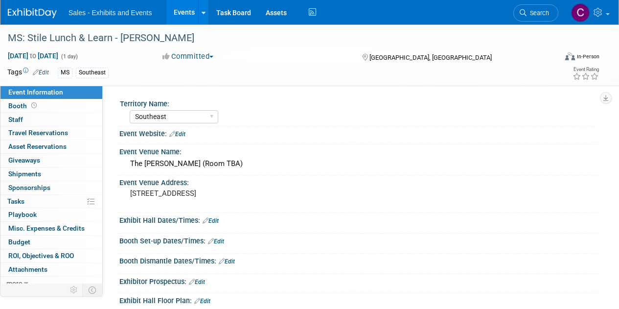
select select "Southeast"
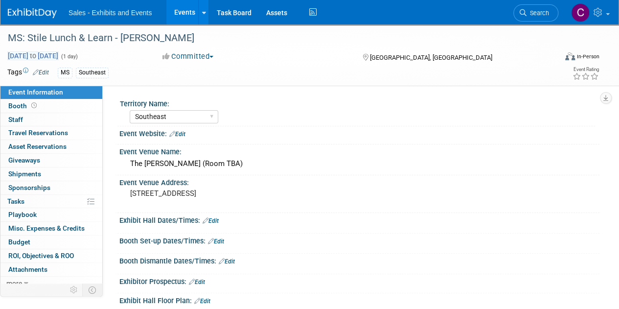
click at [59, 55] on span "[DATE] to [DATE]" at bounding box center [32, 55] width 51 height 9
type input "[DATE]"
select select "9"
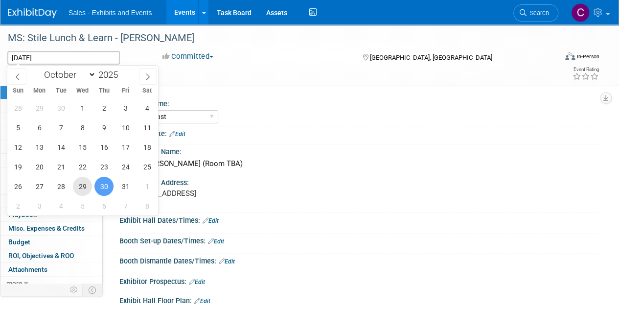
click at [79, 186] on span "29" at bounding box center [82, 186] width 19 height 19
type input "Oct 29, 2025"
click at [79, 186] on span "29" at bounding box center [82, 186] width 19 height 19
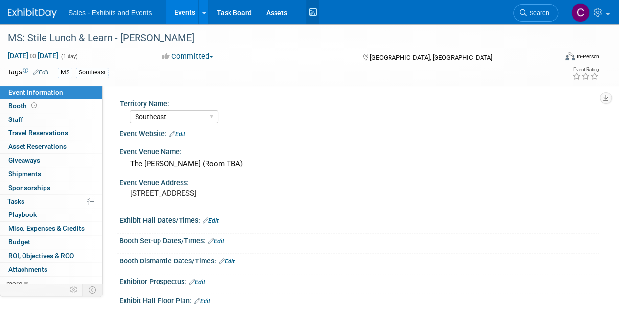
click at [312, 8] on icon at bounding box center [312, 12] width 12 height 15
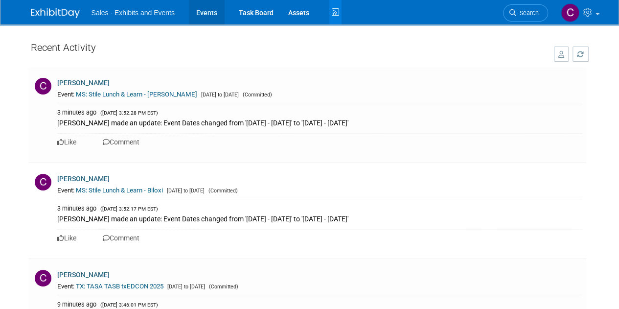
click at [204, 10] on link "Events" at bounding box center [207, 12] width 36 height 24
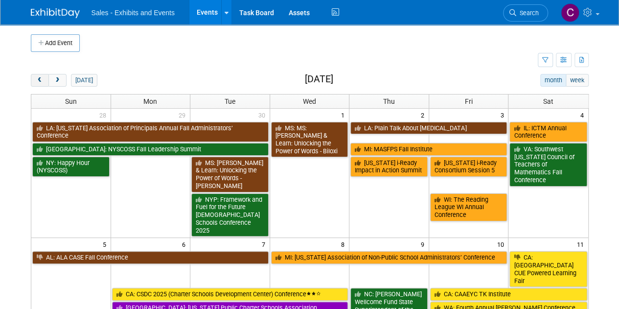
click at [37, 83] on span "prev" at bounding box center [39, 80] width 7 height 6
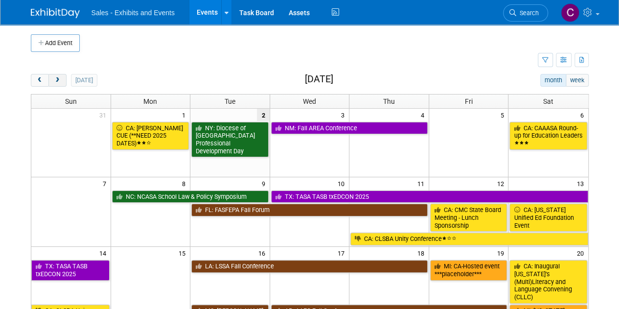
click at [52, 80] on button "next" at bounding box center [57, 80] width 18 height 13
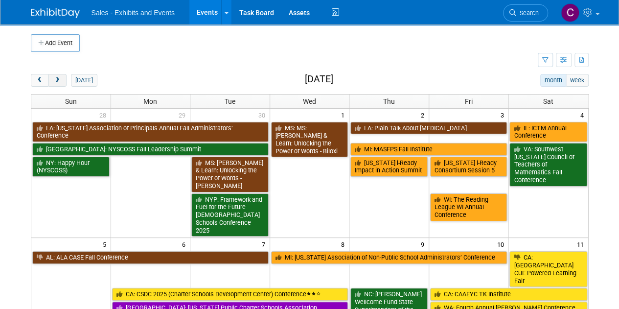
click at [52, 80] on button "next" at bounding box center [57, 80] width 18 height 13
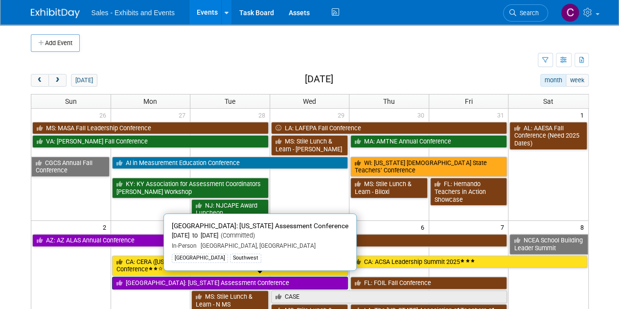
click at [162, 282] on link "[GEOGRAPHIC_DATA]: [US_STATE] Assessment Conference" at bounding box center [230, 282] width 236 height 13
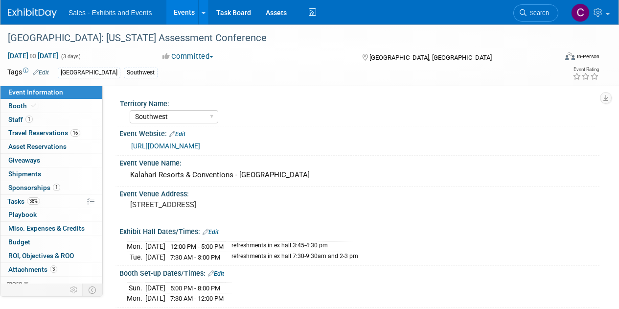
select select "Southwest"
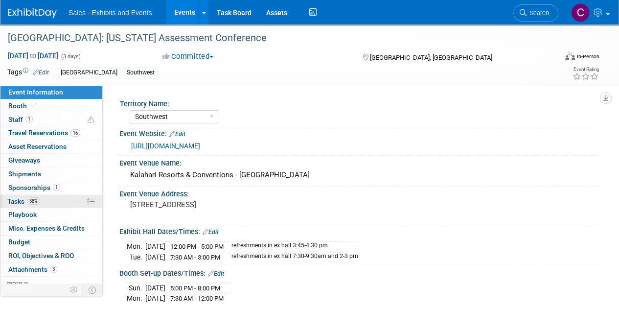
click at [22, 203] on span "Tasks 38%" at bounding box center [23, 201] width 33 height 8
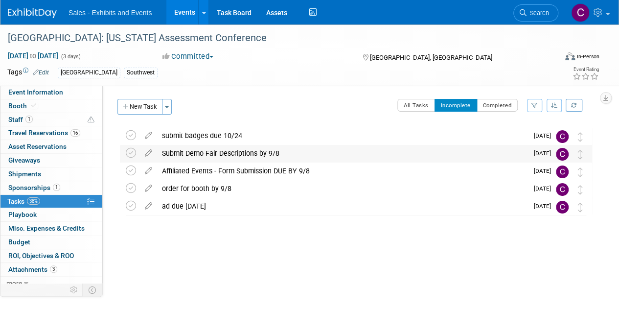
click at [215, 152] on div "Submit Demo Fair Descriptions by 9/8" at bounding box center [342, 153] width 371 height 17
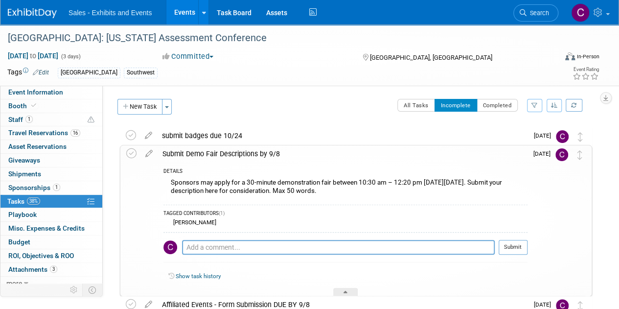
click at [185, 7] on link "Events" at bounding box center [184, 12] width 36 height 24
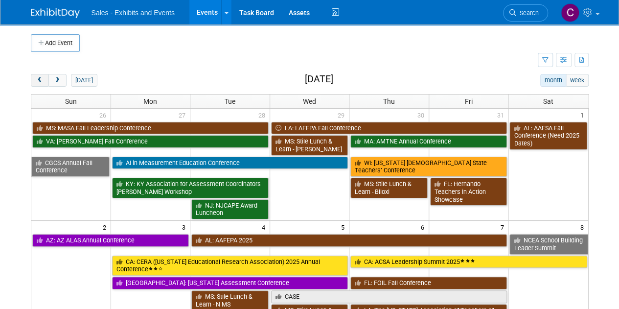
click at [39, 80] on span "prev" at bounding box center [39, 80] width 7 height 6
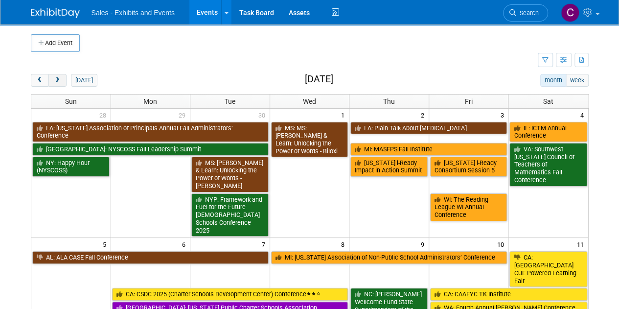
click at [57, 79] on span "next" at bounding box center [57, 80] width 7 height 6
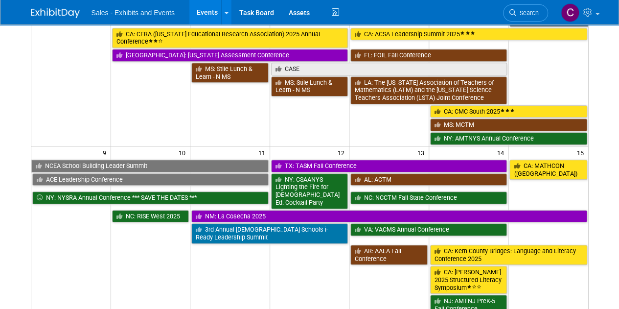
scroll to position [244, 0]
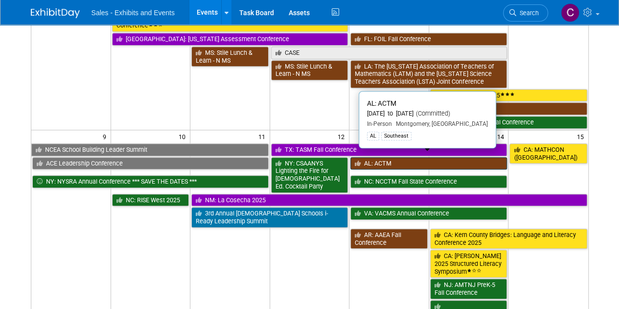
click at [392, 160] on link "AL: ACTM" at bounding box center [428, 163] width 157 height 13
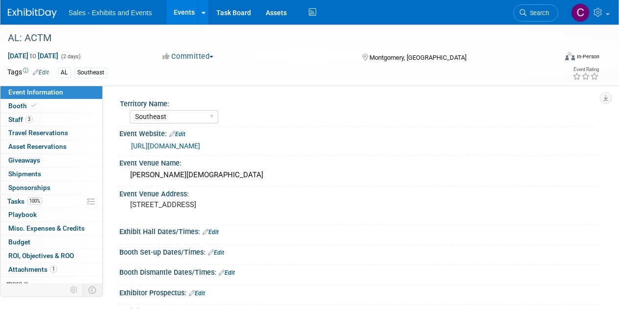
select select "Southeast"
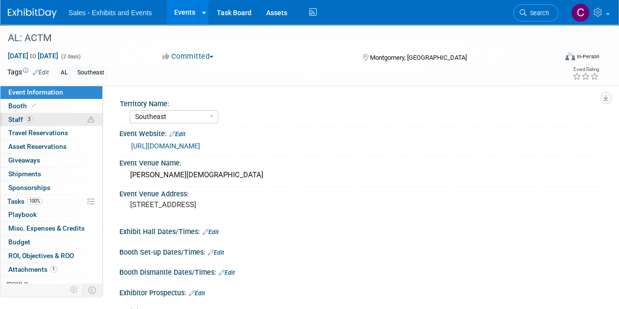
click at [14, 118] on span "Staff 3" at bounding box center [20, 119] width 24 height 8
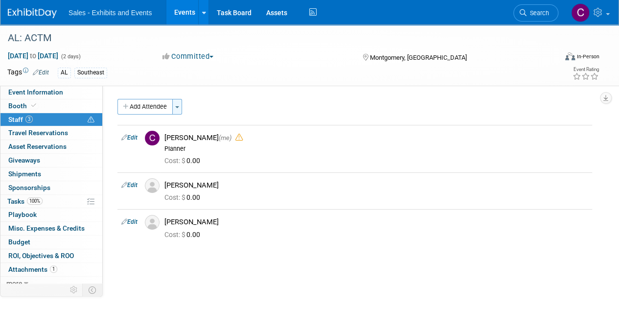
click at [179, 104] on button "Toggle Dropdown" at bounding box center [177, 107] width 10 height 16
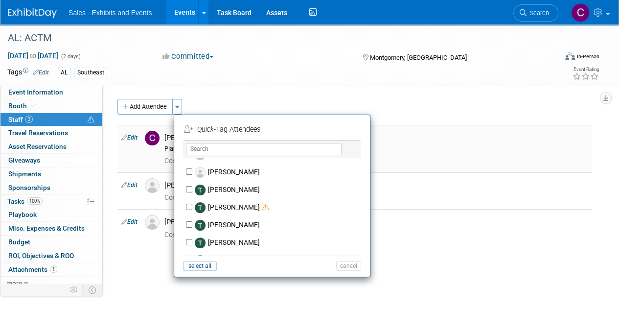
scroll to position [4655, 0]
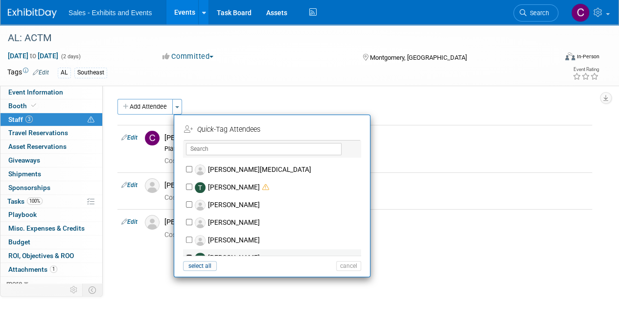
click at [190, 254] on input "Tonia Ballintine" at bounding box center [189, 257] width 6 height 6
checkbox input "true"
click at [349, 129] on button "Apply" at bounding box center [345, 129] width 30 height 14
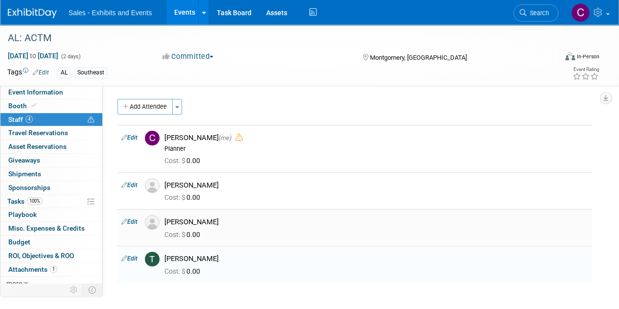
click at [136, 220] on link "Edit" at bounding box center [129, 221] width 16 height 7
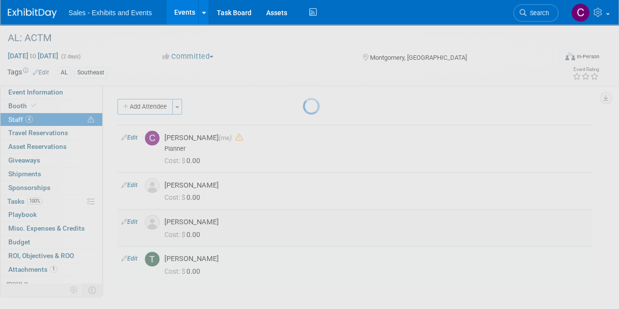
select select "5086769e-efdd-4a36-be42-fb7486e7187f"
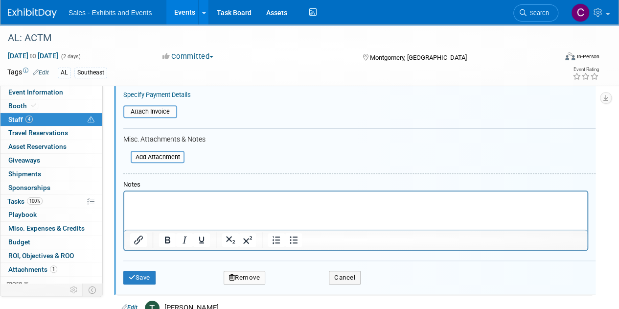
scroll to position [308, 0]
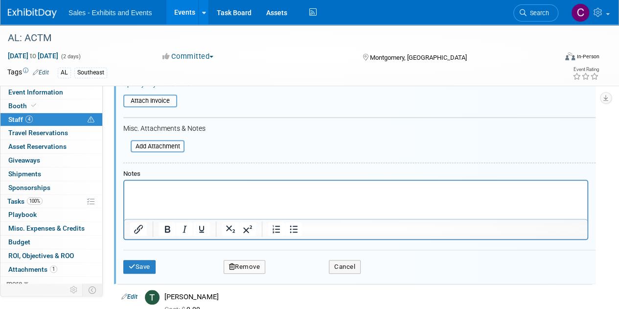
click at [240, 274] on div "Save Remove Cancel" at bounding box center [359, 264] width 472 height 31
click at [244, 269] on button "Remove" at bounding box center [245, 267] width 42 height 14
click at [297, 275] on link "Yes" at bounding box center [298, 274] width 28 height 16
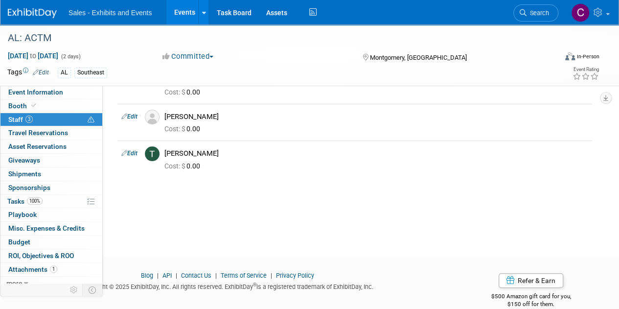
scroll to position [33, 0]
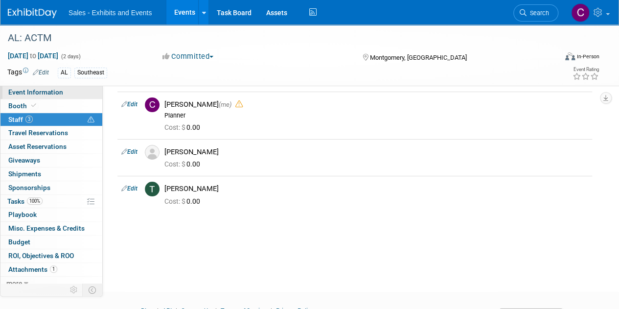
click at [41, 94] on span "Event Information" at bounding box center [35, 92] width 55 height 8
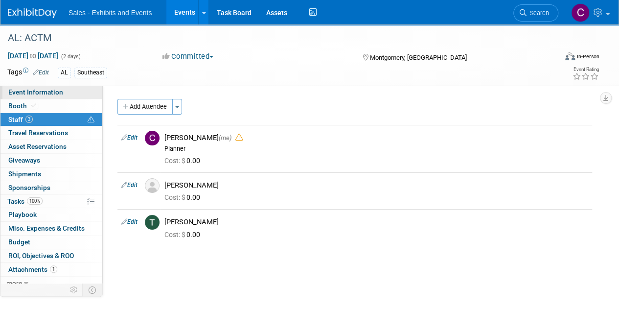
select select "Southeast"
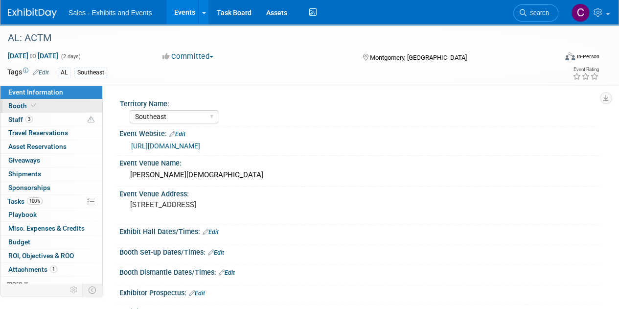
click at [21, 109] on span "Booth" at bounding box center [23, 106] width 30 height 8
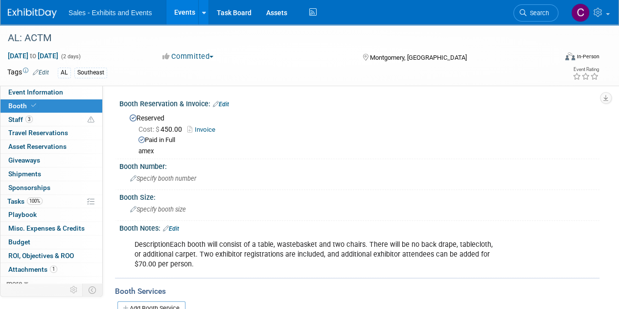
click at [179, 15] on link "Events" at bounding box center [184, 12] width 36 height 24
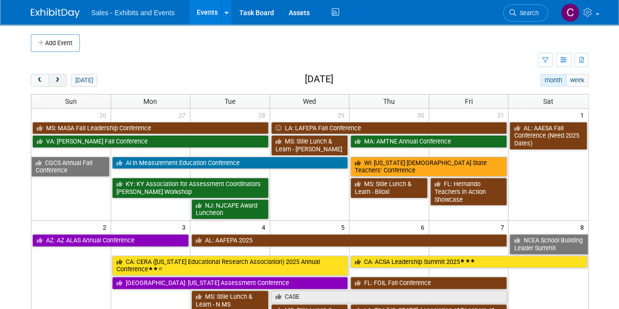
click at [57, 79] on span "next" at bounding box center [57, 80] width 7 height 6
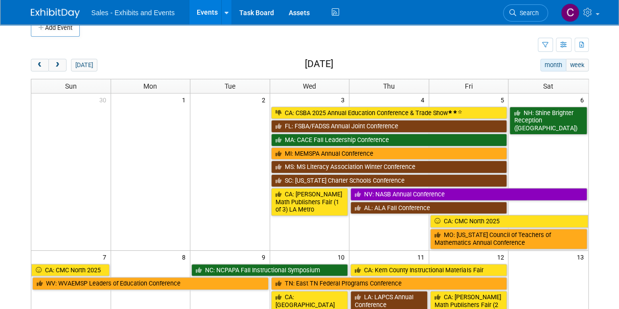
scroll to position [23, 0]
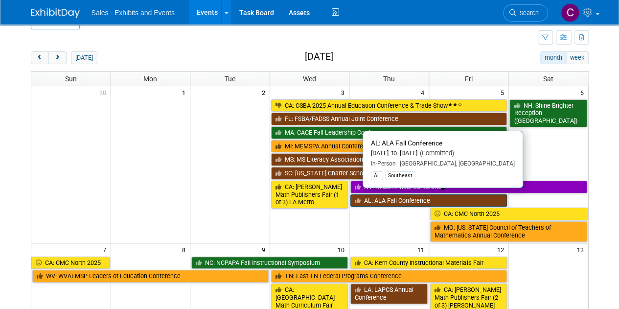
click at [387, 198] on link "AL: ALA Fall Conference" at bounding box center [428, 200] width 157 height 13
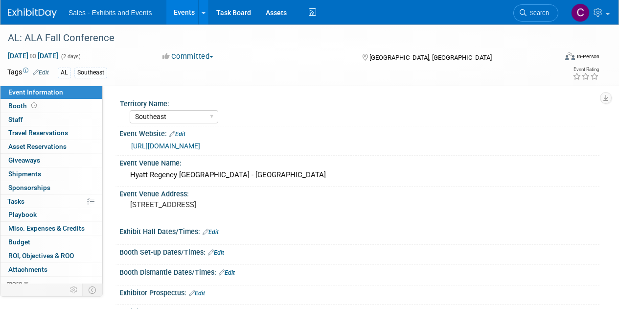
select select "Southeast"
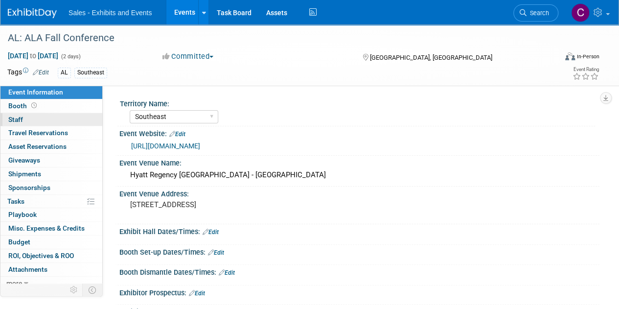
click at [11, 122] on span "Staff 0" at bounding box center [15, 119] width 15 height 8
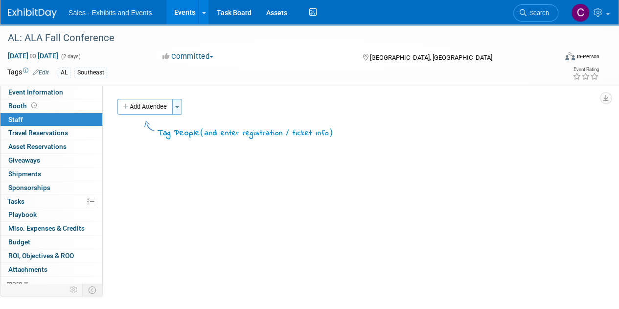
click at [178, 108] on button "Toggle Dropdown" at bounding box center [177, 107] width 10 height 16
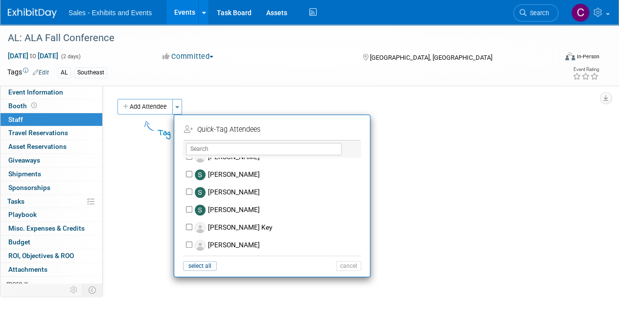
scroll to position [4750, 0]
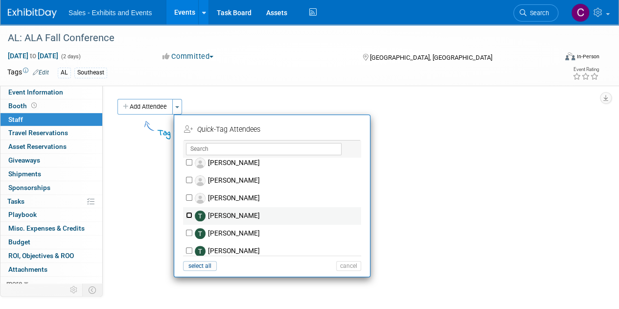
click at [186, 212] on input "Tonia Ballintine" at bounding box center [189, 215] width 6 height 6
checkbox input "true"
click at [343, 123] on button "Apply" at bounding box center [345, 129] width 30 height 14
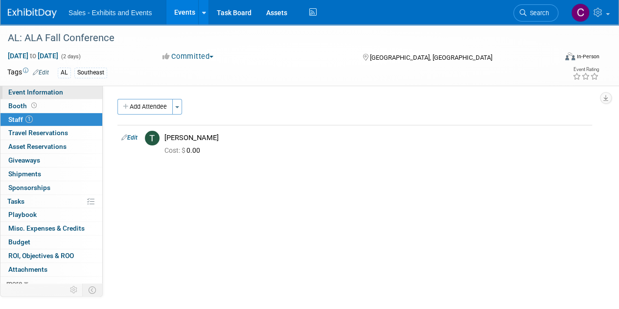
click at [34, 94] on span "Event Information" at bounding box center [35, 92] width 55 height 8
select select "Southeast"
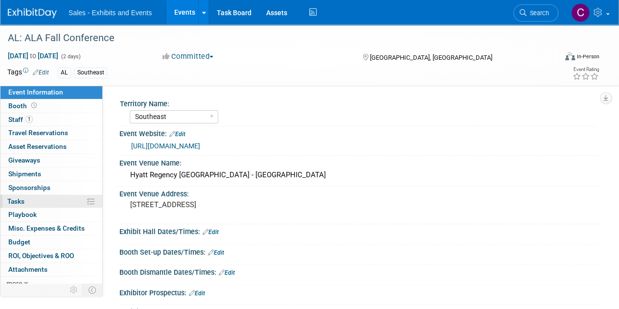
click at [18, 201] on span "Tasks 0%" at bounding box center [15, 201] width 17 height 8
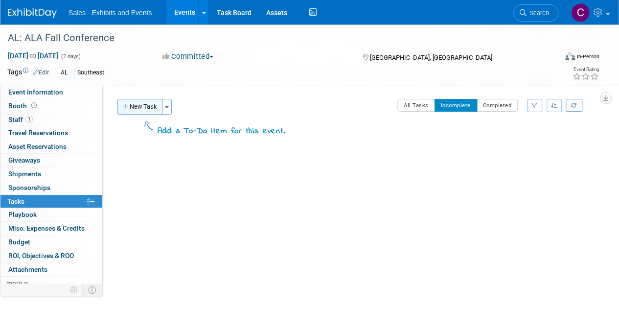
click at [146, 107] on button "New Task" at bounding box center [139, 107] width 45 height 16
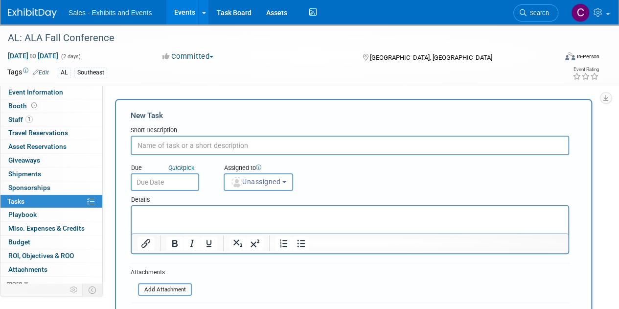
scroll to position [0, 0]
type input "remind ka to send me invoice to pay"
click at [183, 181] on input "text" at bounding box center [165, 182] width 68 height 18
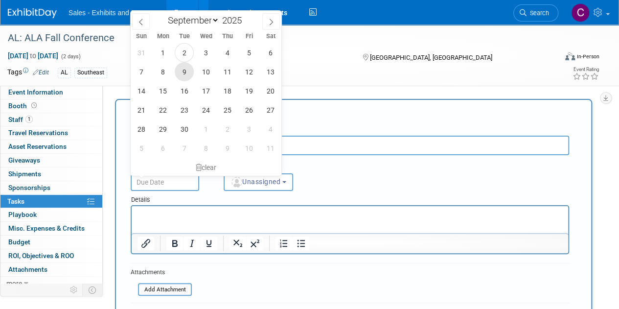
click at [181, 77] on span "9" at bounding box center [184, 71] width 19 height 19
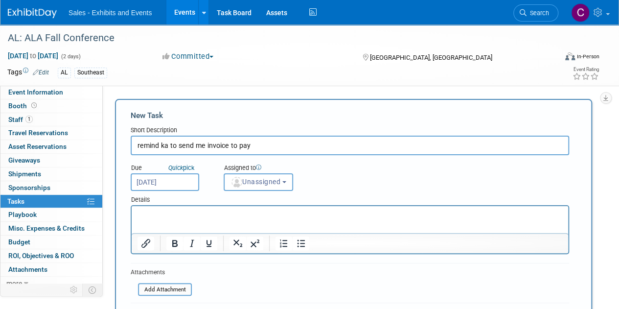
click at [173, 188] on input "Sep 9, 2025" at bounding box center [165, 182] width 68 height 18
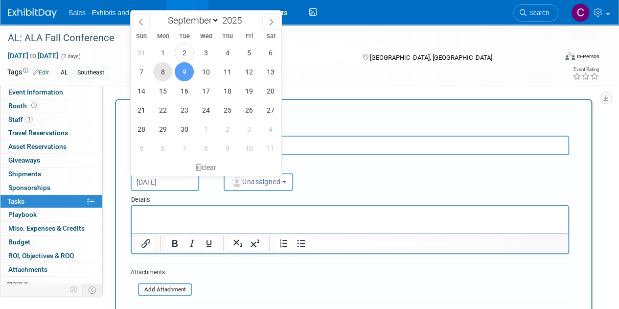
click at [161, 75] on span "8" at bounding box center [162, 71] width 19 height 19
type input "Sep 8, 2025"
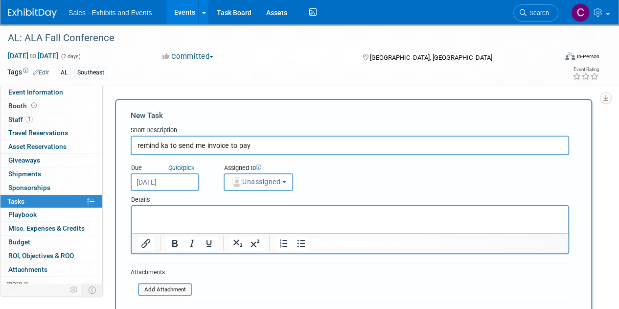
click at [272, 185] on span "Unassigned" at bounding box center [255, 182] width 50 height 8
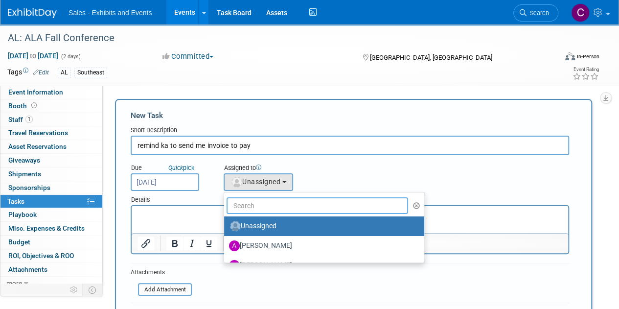
click at [294, 206] on input "text" at bounding box center [316, 205] width 181 height 17
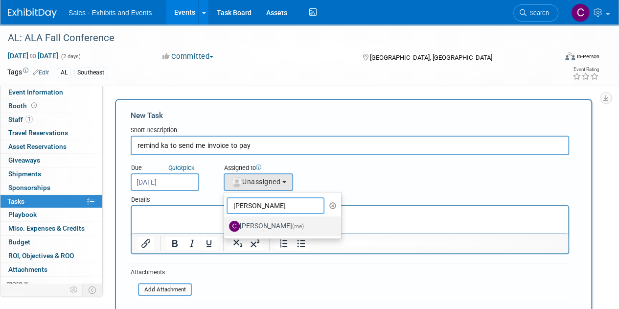
type input "christine"
click at [279, 228] on label "Christine Lurz (me)" at bounding box center [280, 226] width 102 height 16
click at [226, 228] on input "Christine Lurz (me)" at bounding box center [222, 225] width 6 height 6
select select "a9e3834d-668b-4315-a5d4-069993be606a"
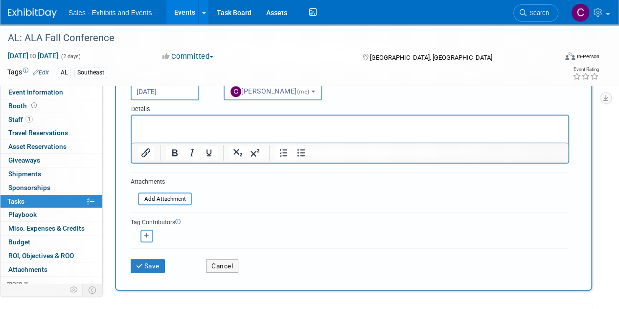
scroll to position [92, 0]
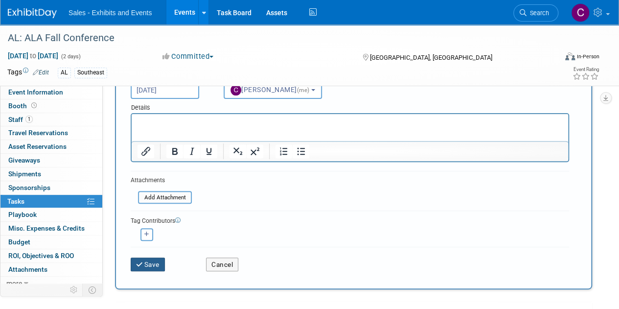
click at [152, 264] on button "Save" at bounding box center [148, 264] width 34 height 14
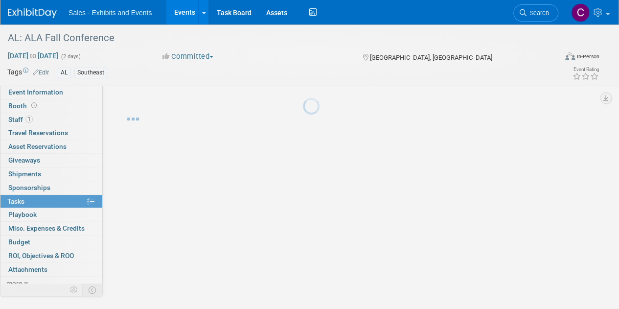
scroll to position [0, 0]
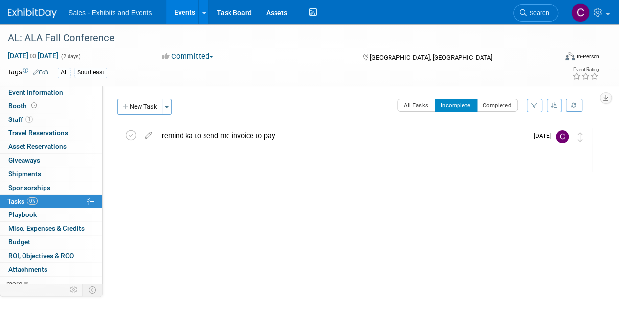
click at [184, 15] on link "Events" at bounding box center [184, 12] width 36 height 24
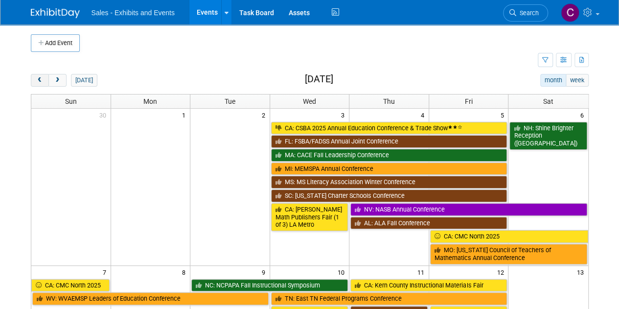
click at [41, 78] on span "prev" at bounding box center [39, 80] width 7 height 6
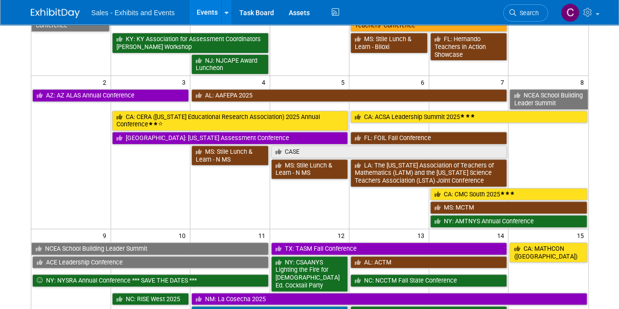
scroll to position [169, 0]
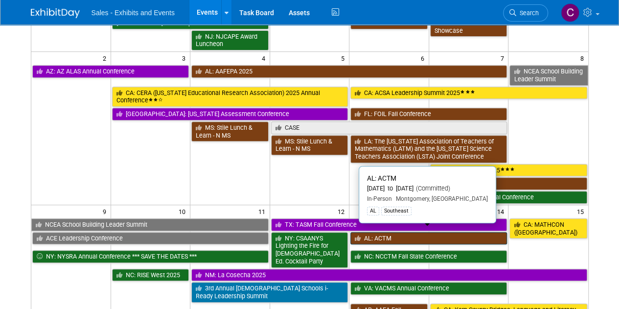
click at [396, 235] on link "AL: ACTM" at bounding box center [428, 238] width 157 height 13
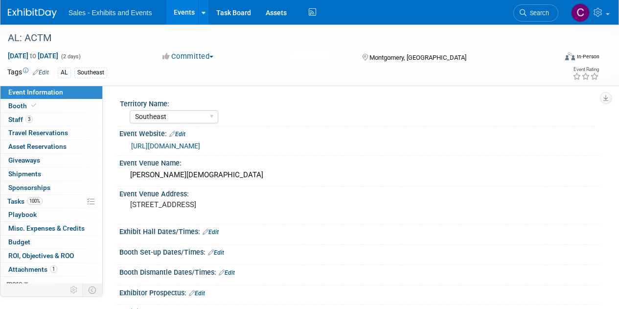
select select "Southeast"
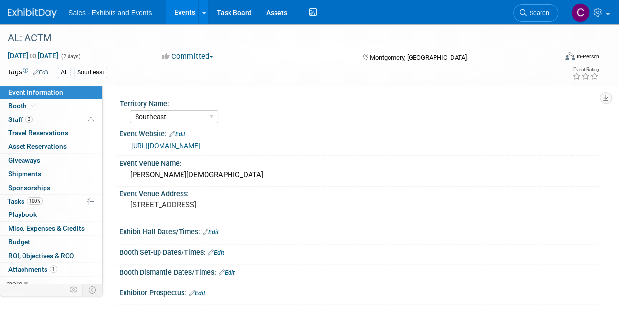
click at [181, 144] on link "[URL][DOMAIN_NAME]" at bounding box center [165, 146] width 69 height 8
click at [24, 129] on span "Travel Reservations 0" at bounding box center [38, 133] width 60 height 8
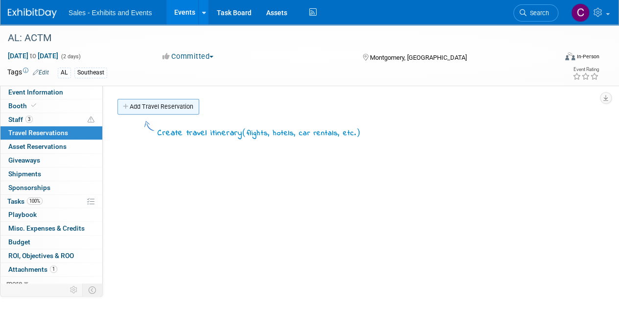
click at [167, 106] on link "Add Travel Reservation" at bounding box center [158, 107] width 82 height 16
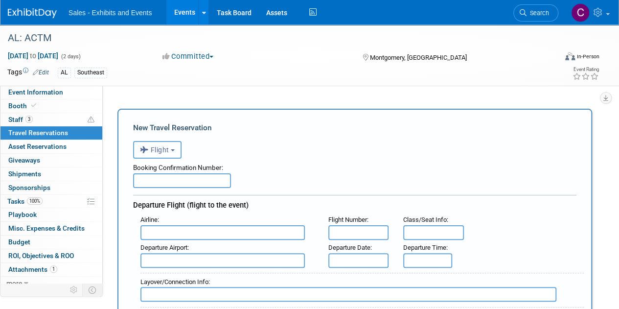
click at [163, 149] on span "Flight" at bounding box center [154, 150] width 29 height 8
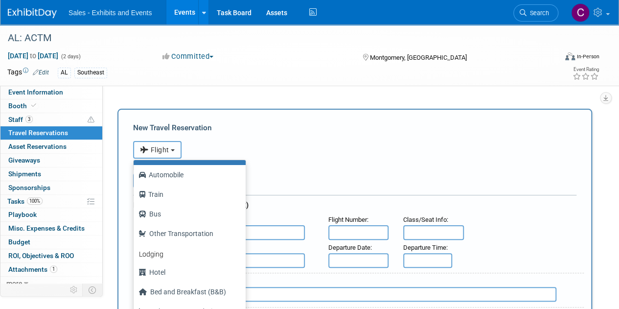
scroll to position [38, 0]
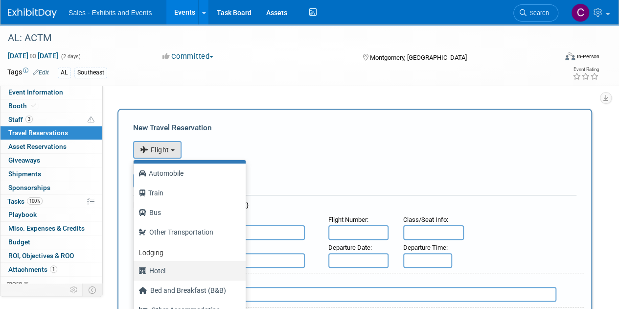
click at [168, 268] on label "Hotel" at bounding box center [186, 271] width 97 height 16
click at [135, 268] on input "Hotel" at bounding box center [132, 269] width 6 height 6
select select "6"
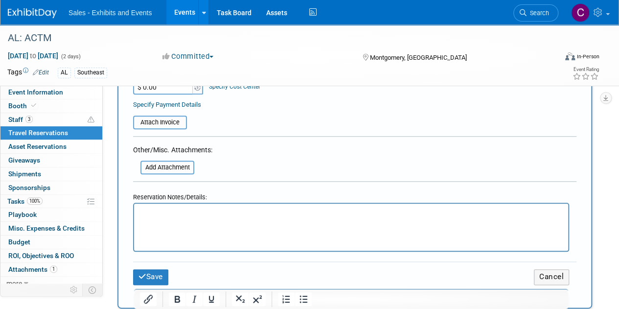
scroll to position [419, 0]
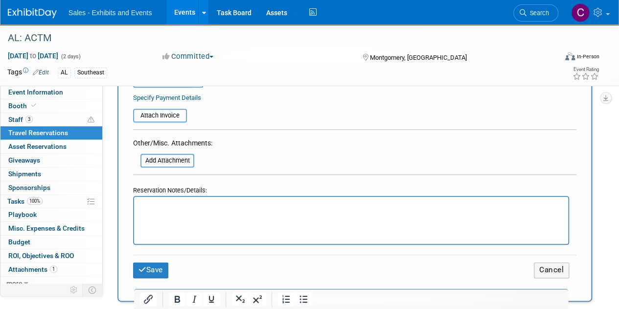
drag, startPoint x: 201, startPoint y: 213, endPoint x: 159, endPoint y: 207, distance: 43.0
click at [159, 207] on p "Rich Text Area. Press ALT-0 for help." at bounding box center [351, 206] width 423 height 10
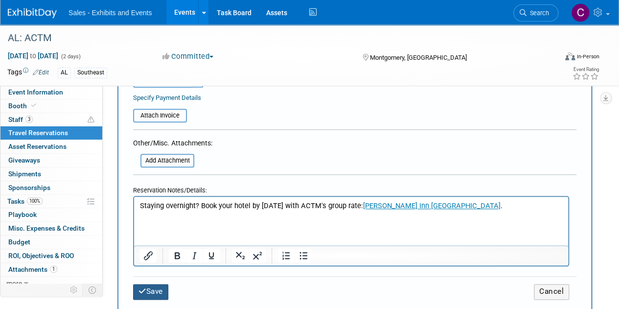
click at [161, 292] on button "Save" at bounding box center [150, 291] width 35 height 15
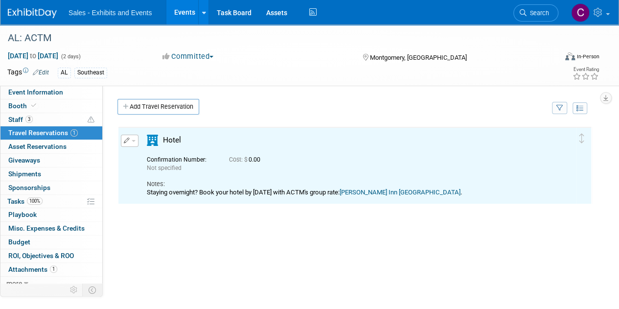
scroll to position [0, 0]
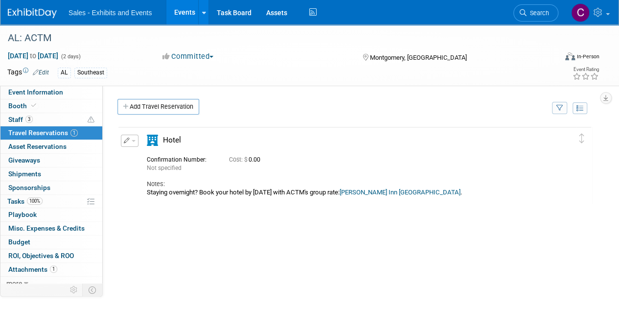
click at [404, 188] on link "Drury Inn Montgomery" at bounding box center [400, 191] width 121 height 7
click at [180, 11] on link "Events" at bounding box center [184, 12] width 36 height 24
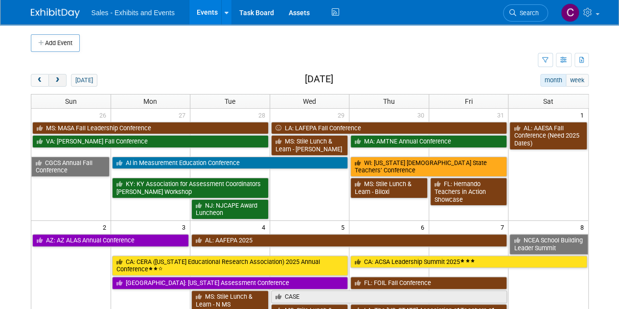
click at [62, 77] on button "next" at bounding box center [57, 80] width 18 height 13
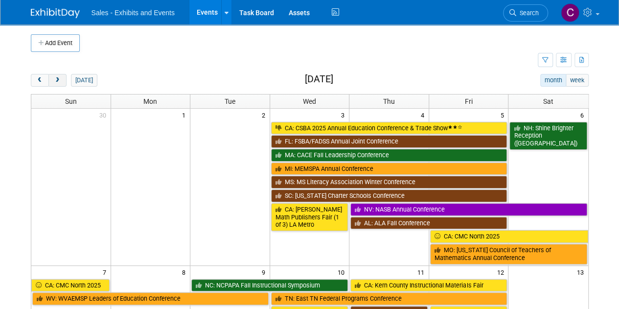
click at [62, 77] on button "next" at bounding box center [57, 80] width 18 height 13
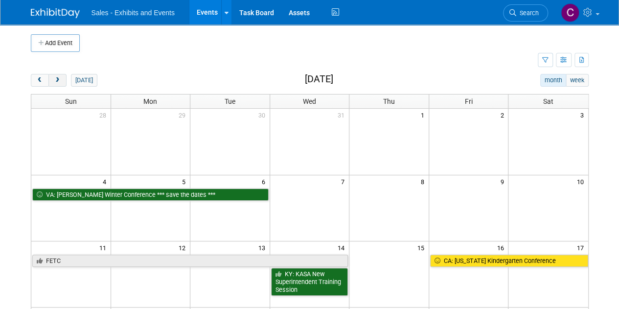
click at [62, 77] on button "next" at bounding box center [57, 80] width 18 height 13
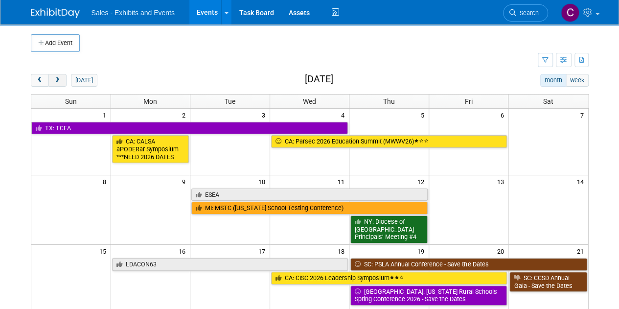
click at [62, 77] on button "next" at bounding box center [57, 80] width 18 height 13
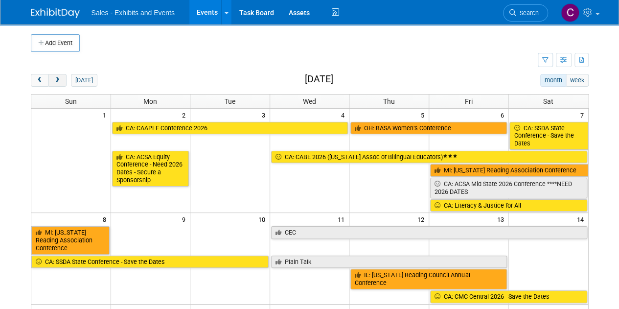
click at [62, 77] on button "next" at bounding box center [57, 80] width 18 height 13
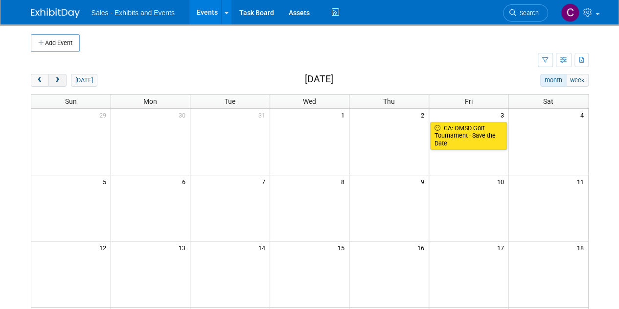
click at [62, 77] on button "next" at bounding box center [57, 80] width 18 height 13
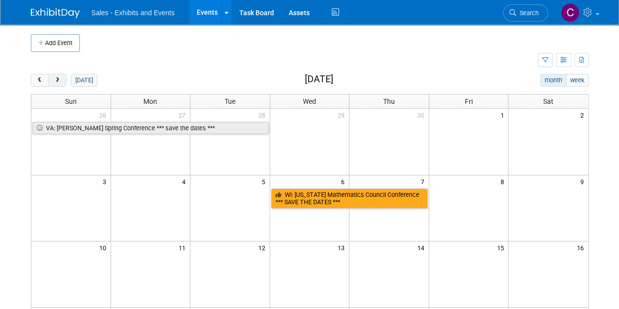
click at [62, 77] on button "next" at bounding box center [57, 80] width 18 height 13
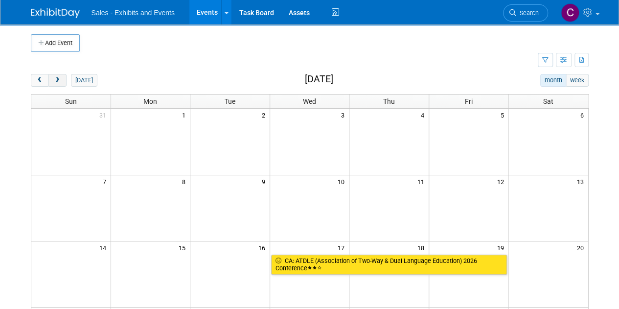
click at [62, 77] on button "next" at bounding box center [57, 80] width 18 height 13
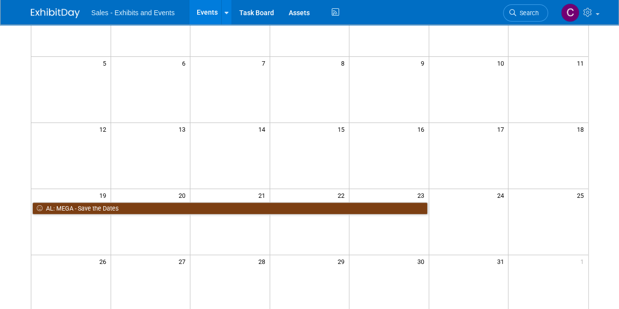
scroll to position [126, 0]
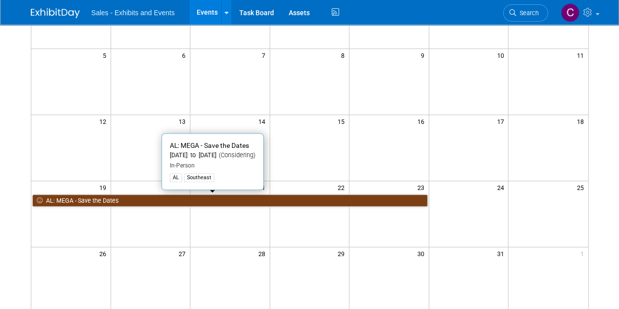
click at [92, 197] on link "AL: MEGA - Save the Dates" at bounding box center [229, 200] width 395 height 13
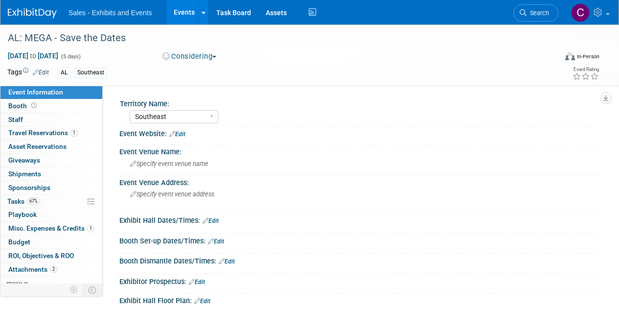
select select "Southeast"
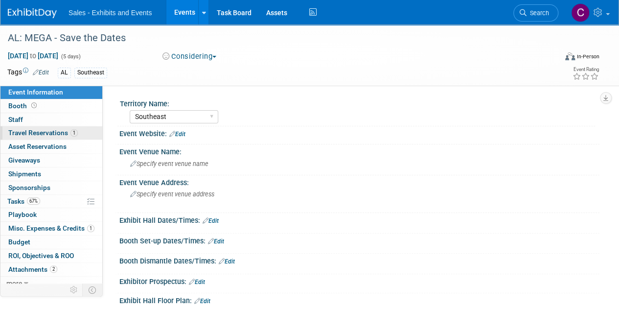
click at [13, 134] on span "Travel Reservations 1" at bounding box center [42, 133] width 69 height 8
